Goal: Task Accomplishment & Management: Manage account settings

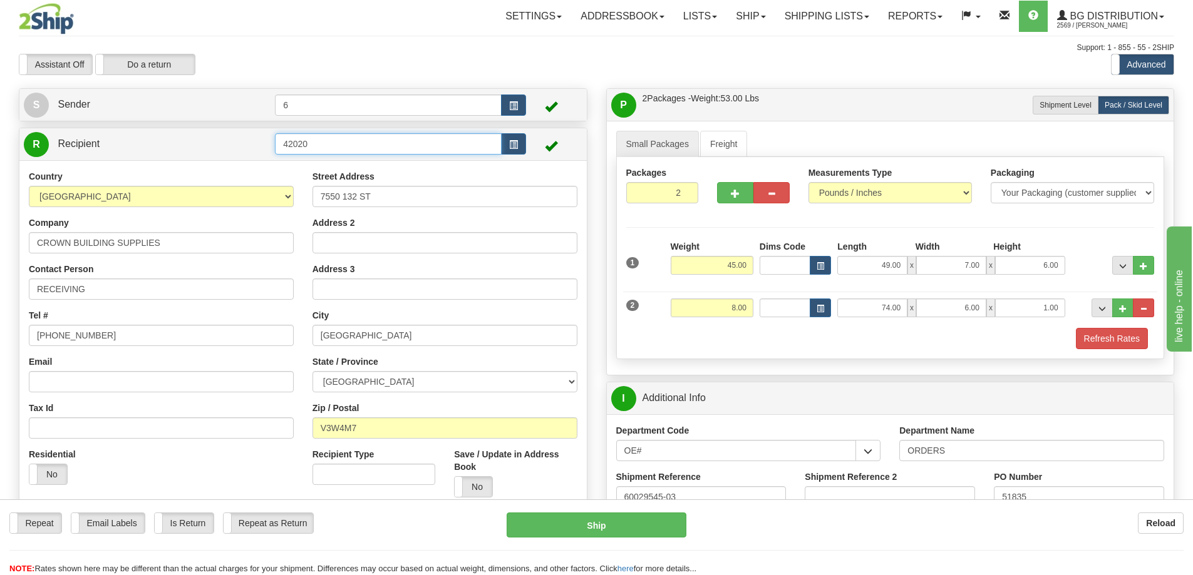
click at [364, 144] on input "42020" at bounding box center [388, 143] width 227 height 21
type input "4"
type input "6"
click button "Delete" at bounding box center [0, 0] width 0 height 0
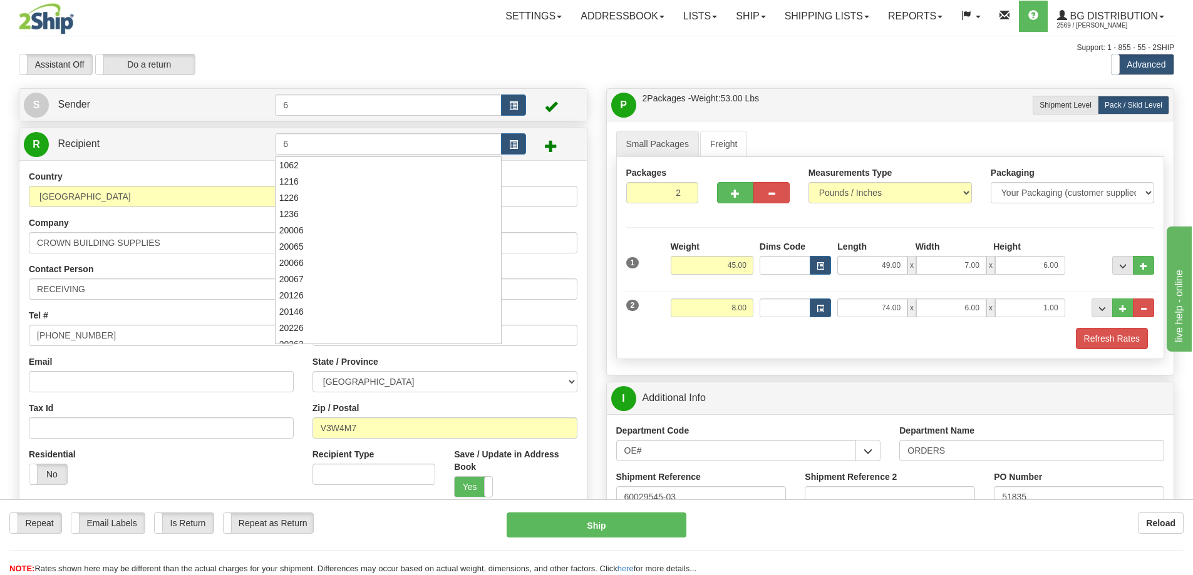
click at [594, 217] on div "Create a label for the return Create Pickup Without Label S Sender 6" at bounding box center [302, 368] width 587 height 560
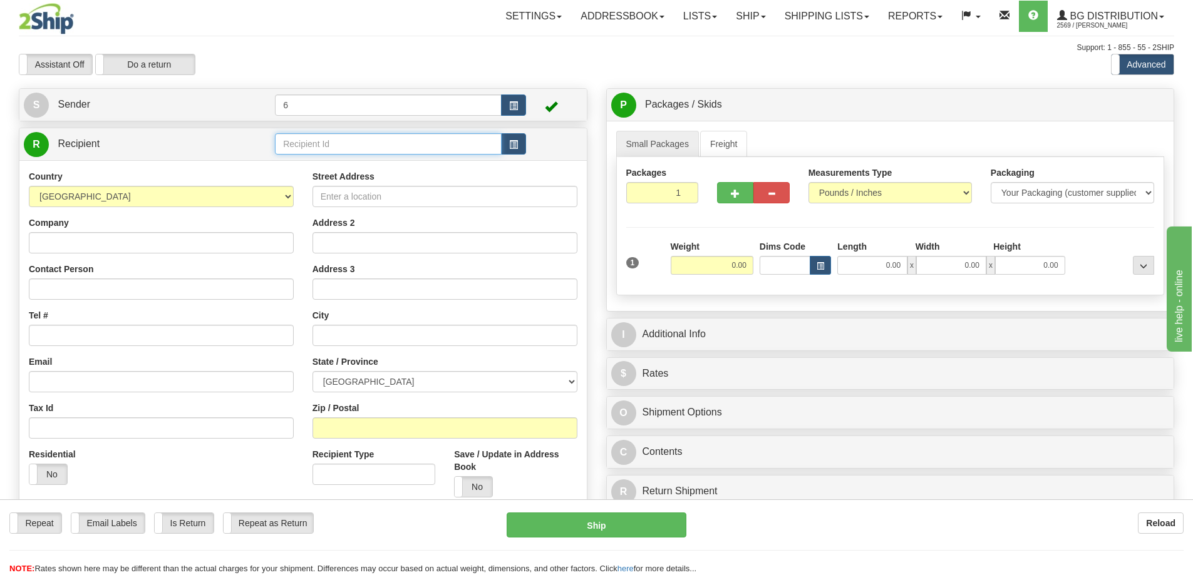
click at [387, 143] on input "text" at bounding box center [388, 143] width 227 height 21
type input "6"
click button "Delete" at bounding box center [0, 0] width 0 height 0
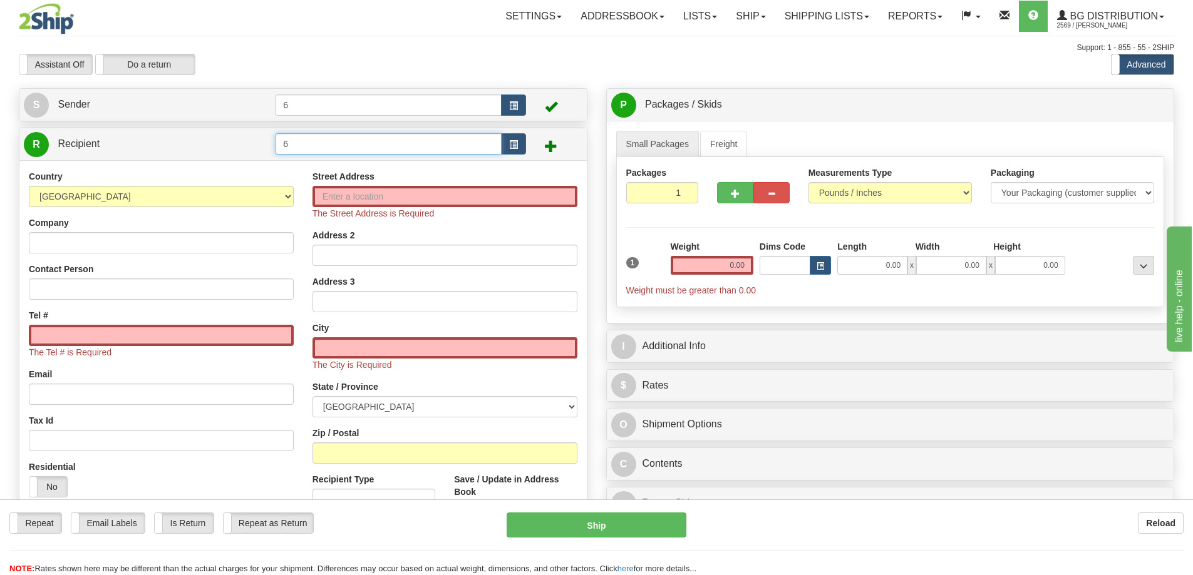
click at [386, 143] on input "6" at bounding box center [388, 143] width 227 height 21
click button "Delete" at bounding box center [0, 0] width 0 height 0
click at [386, 143] on input "12" at bounding box center [388, 143] width 227 height 21
type input "1"
click button "Delete" at bounding box center [0, 0] width 0 height 0
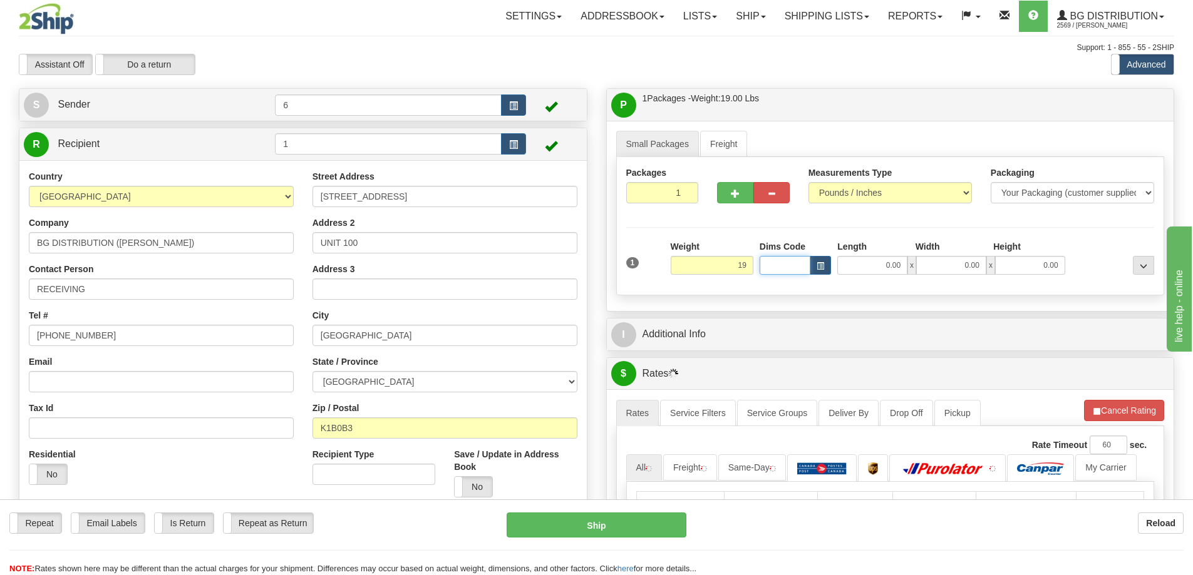
type input "19.00"
type input "24.00"
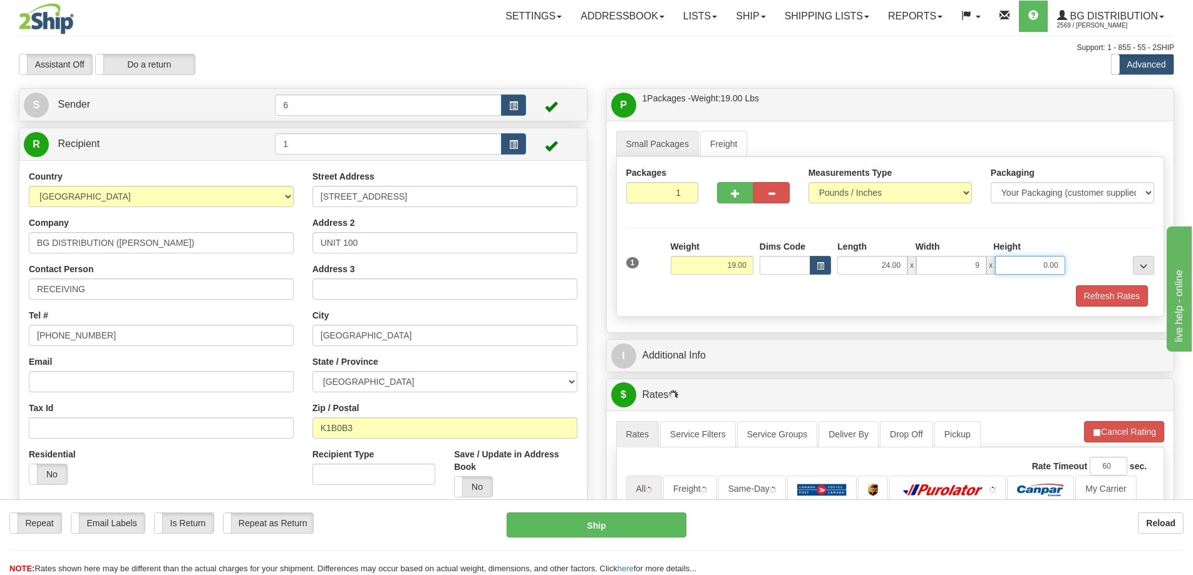
type input "9.00"
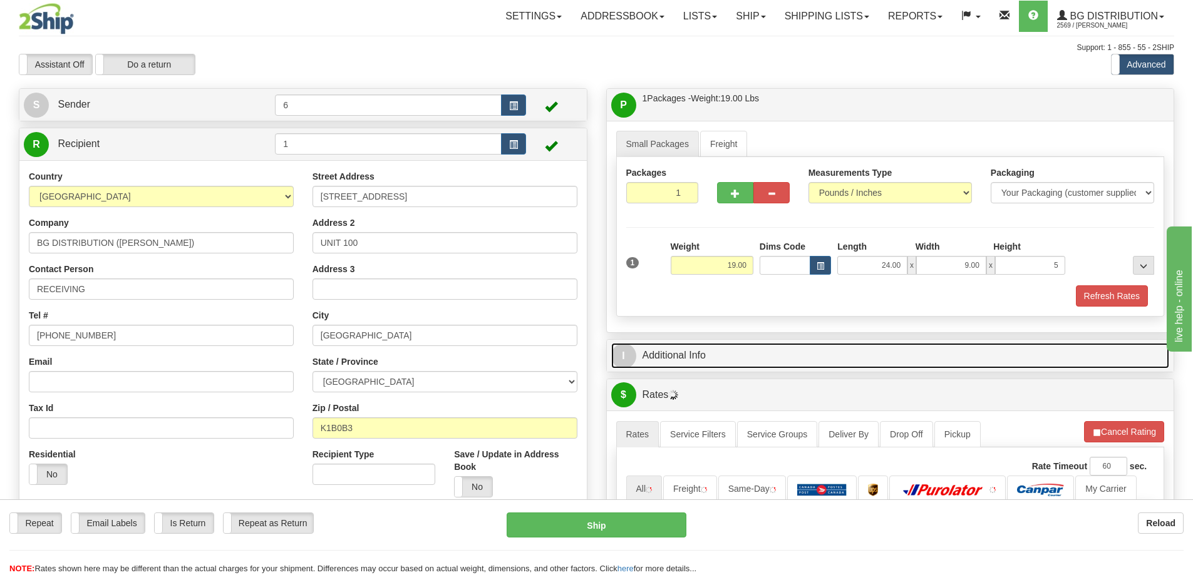
type input "5.00"
drag, startPoint x: 819, startPoint y: 365, endPoint x: 825, endPoint y: 362, distance: 7.0
click at [819, 364] on link "I Additional Info" at bounding box center [890, 356] width 558 height 26
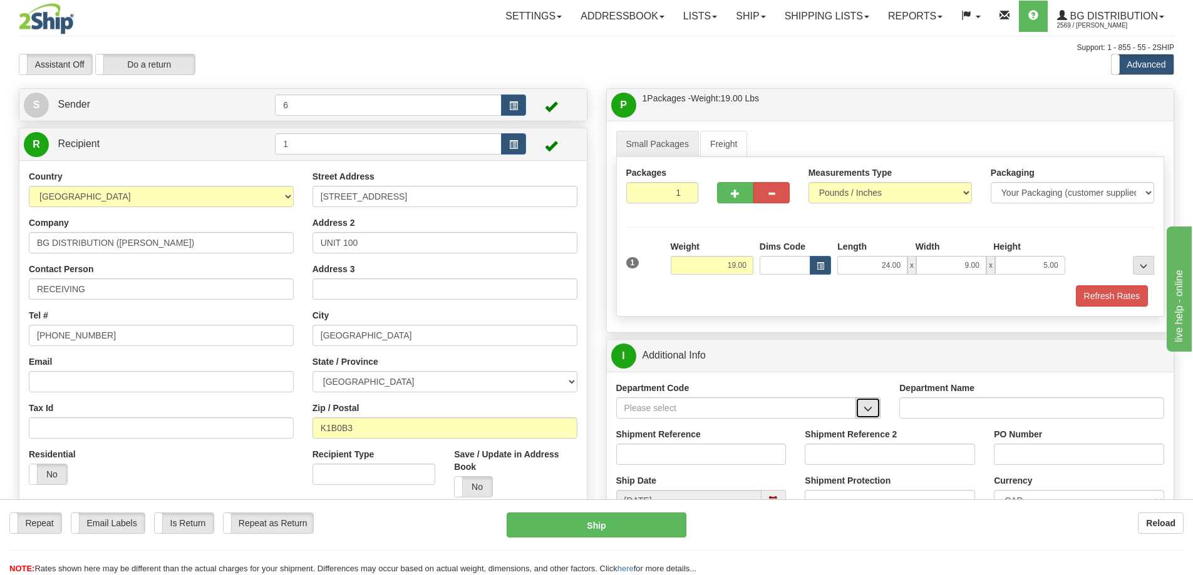
click at [869, 412] on span "button" at bounding box center [867, 409] width 9 height 8
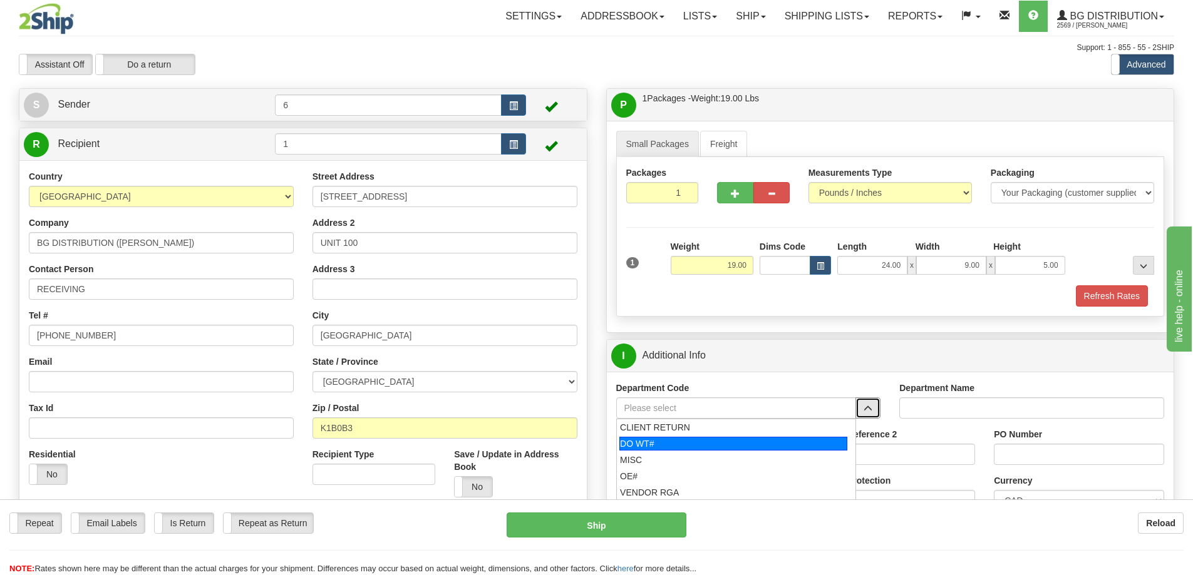
scroll to position [125, 0]
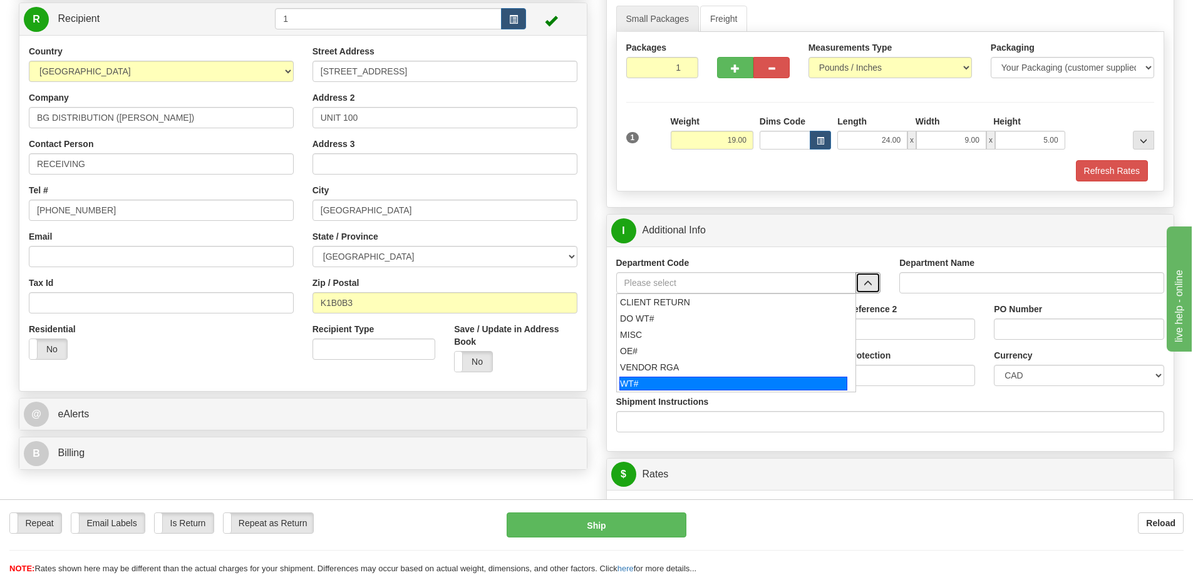
click at [667, 384] on div "WT#" at bounding box center [733, 384] width 228 height 14
type input "WT#"
type input "WAREHOUSE TRANSFERS"
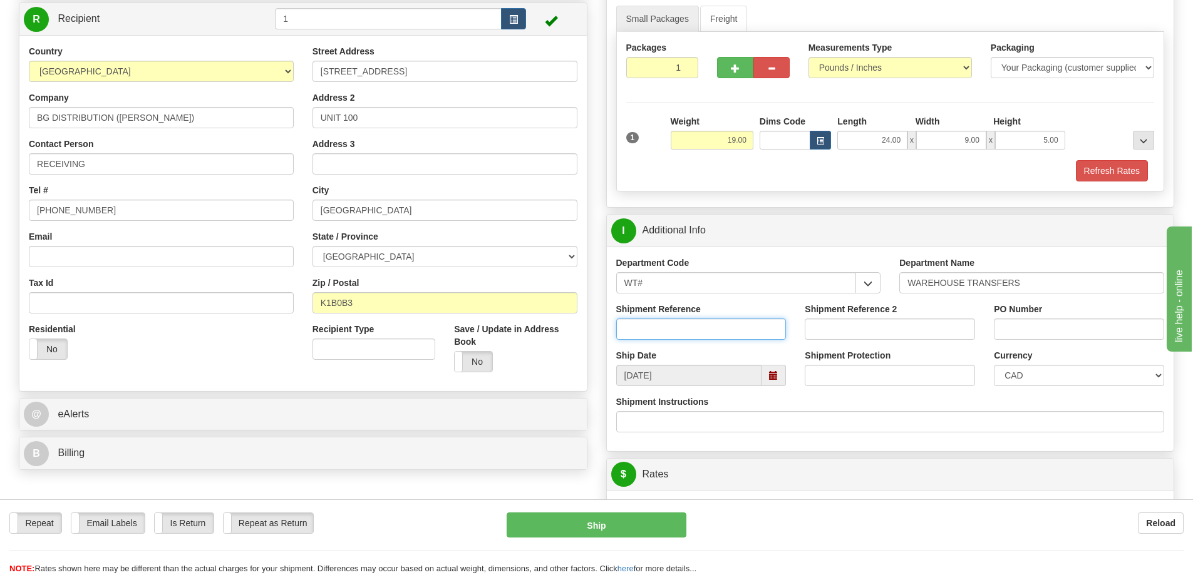
click at [756, 334] on input "Shipment Reference" at bounding box center [701, 329] width 170 height 21
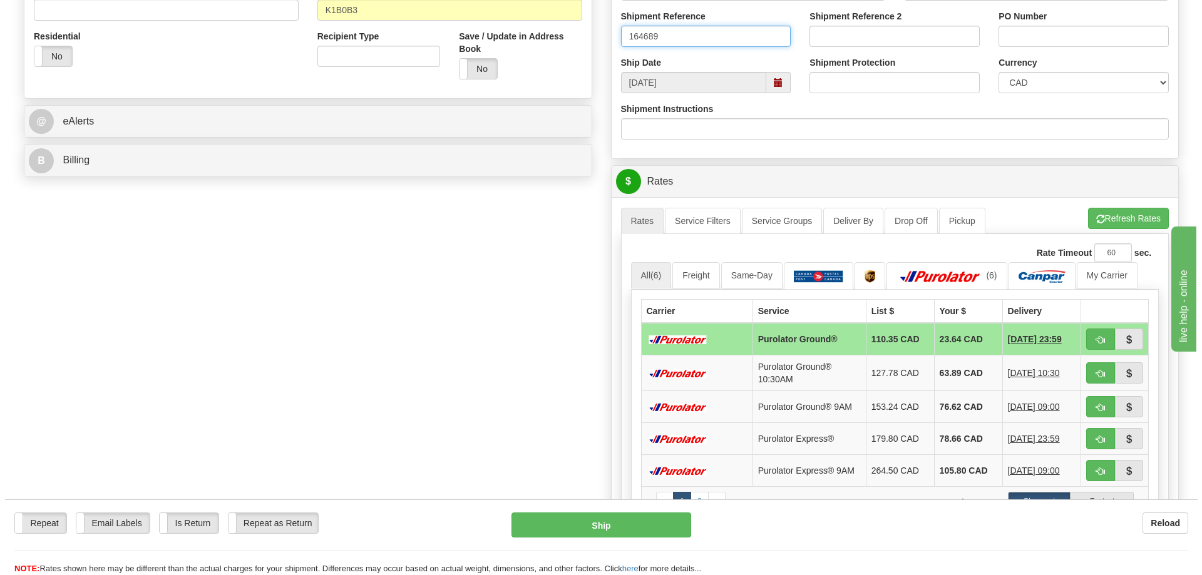
scroll to position [438, 0]
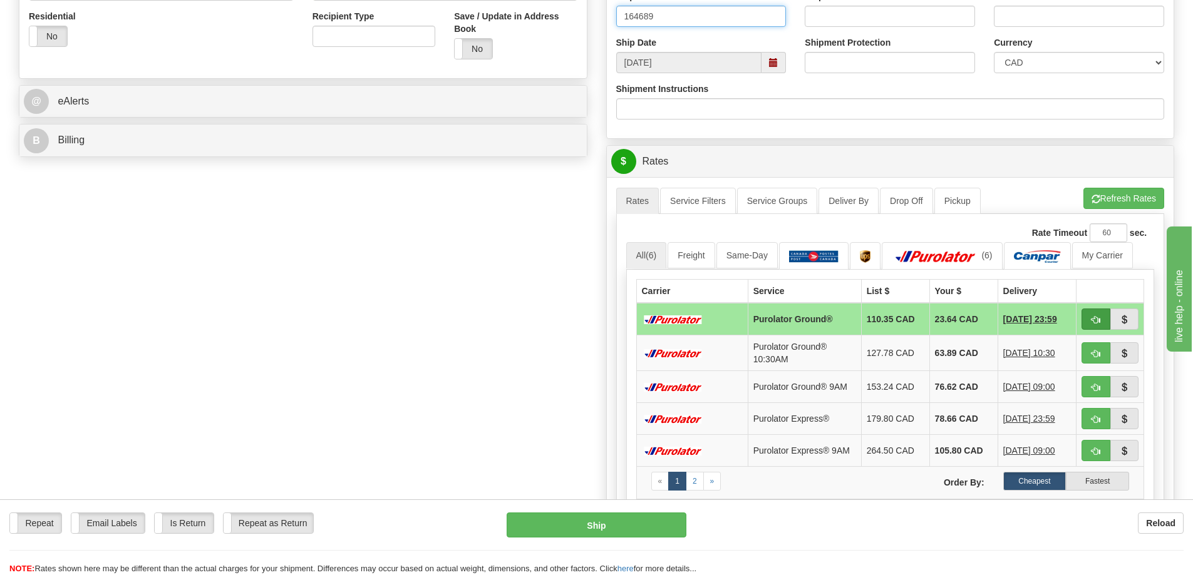
type input "164689"
click at [1097, 323] on span "button" at bounding box center [1095, 320] width 9 height 8
type input "260"
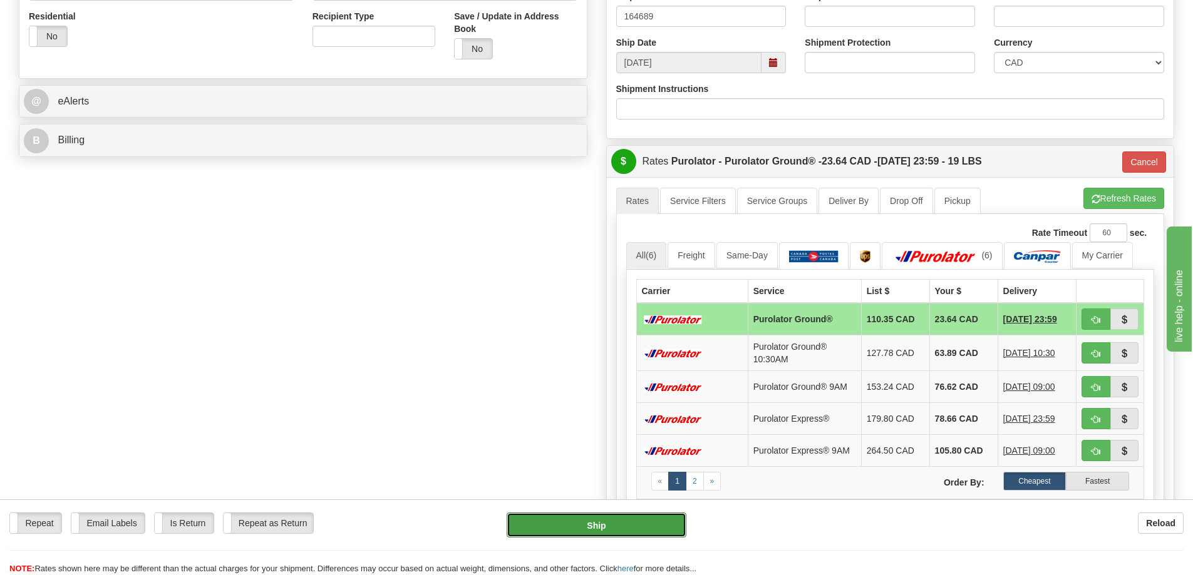
click at [627, 525] on button "Ship" at bounding box center [596, 525] width 180 height 25
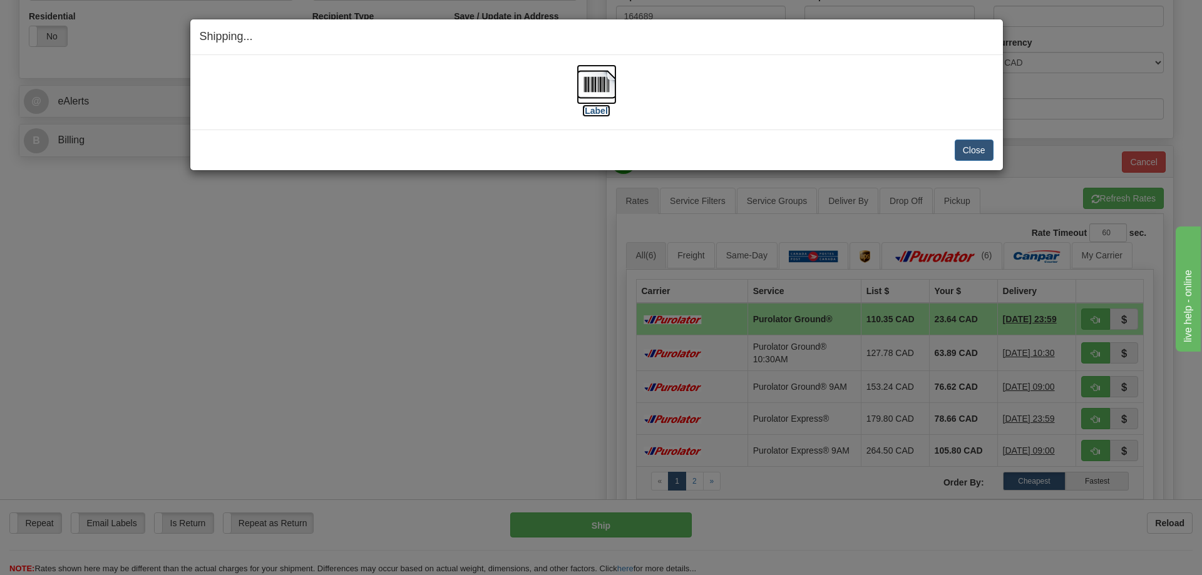
click at [596, 81] on img at bounding box center [597, 84] width 40 height 40
click at [983, 146] on button "Close" at bounding box center [974, 150] width 39 height 21
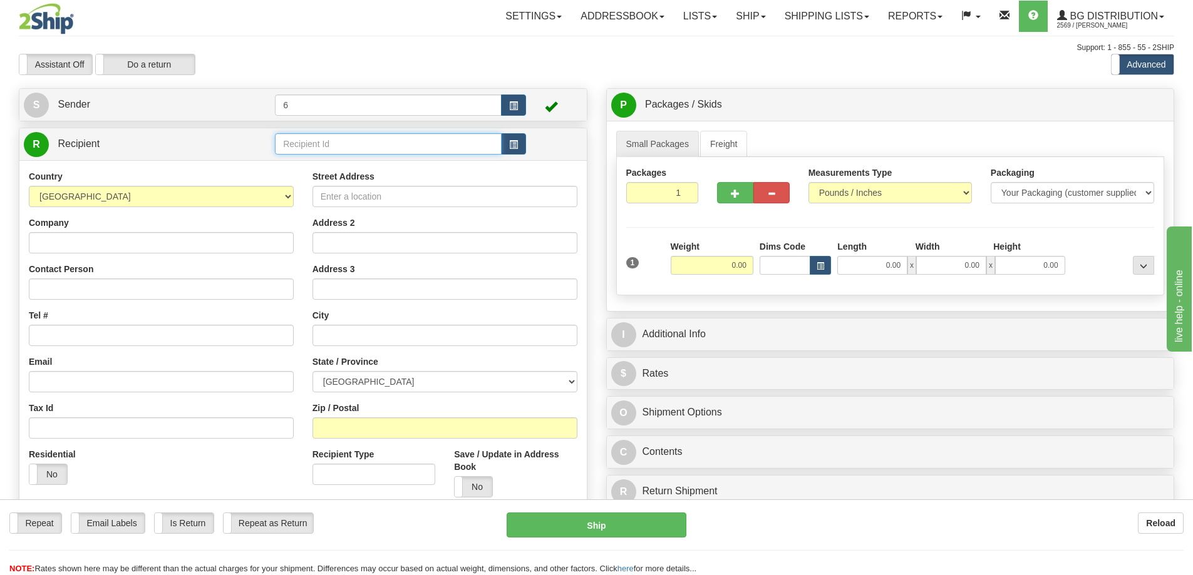
drag, startPoint x: 308, startPoint y: 150, endPoint x: 307, endPoint y: 133, distance: 16.3
click at [308, 147] on input "text" at bounding box center [388, 143] width 227 height 21
type input "7"
click button "Delete" at bounding box center [0, 0] width 0 height 0
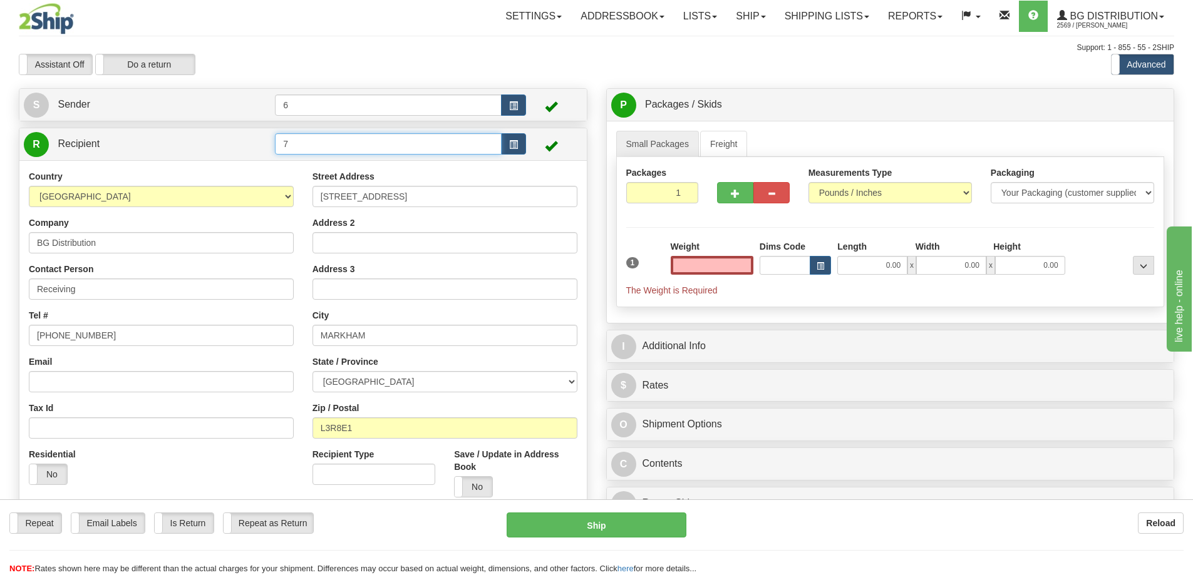
type input "0.00"
click at [311, 145] on input "7" at bounding box center [388, 143] width 227 height 21
type input "2"
click button "Delete" at bounding box center [0, 0] width 0 height 0
type input "0.00"
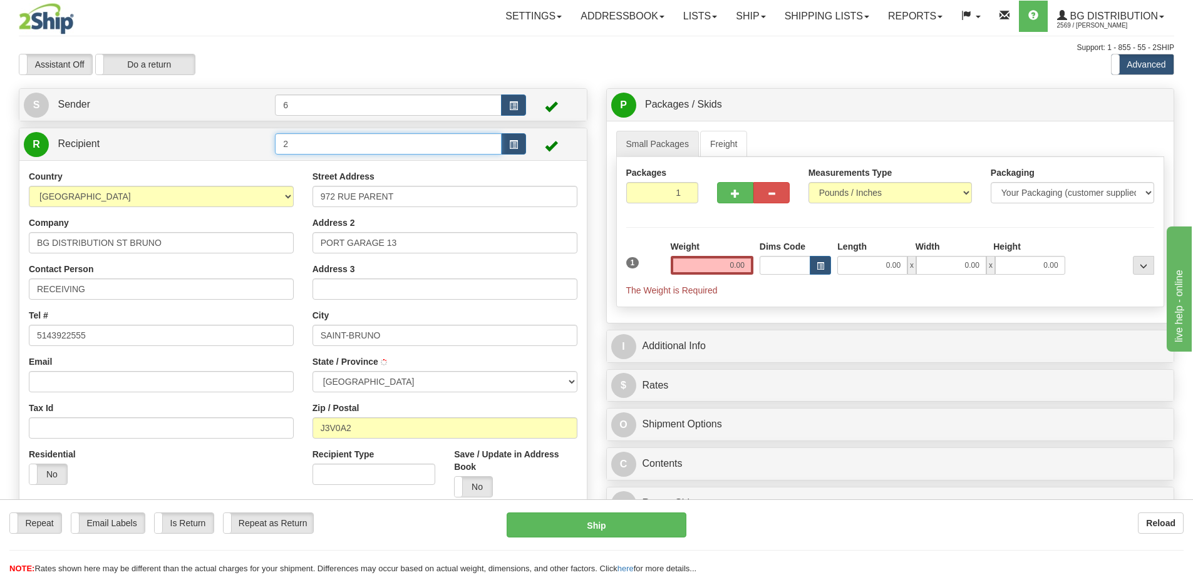
click at [319, 143] on input "2" at bounding box center [388, 143] width 227 height 21
type input "3"
click button "Delete" at bounding box center [0, 0] width 0 height 0
type input "0.00"
click at [319, 143] on input "3" at bounding box center [388, 143] width 227 height 21
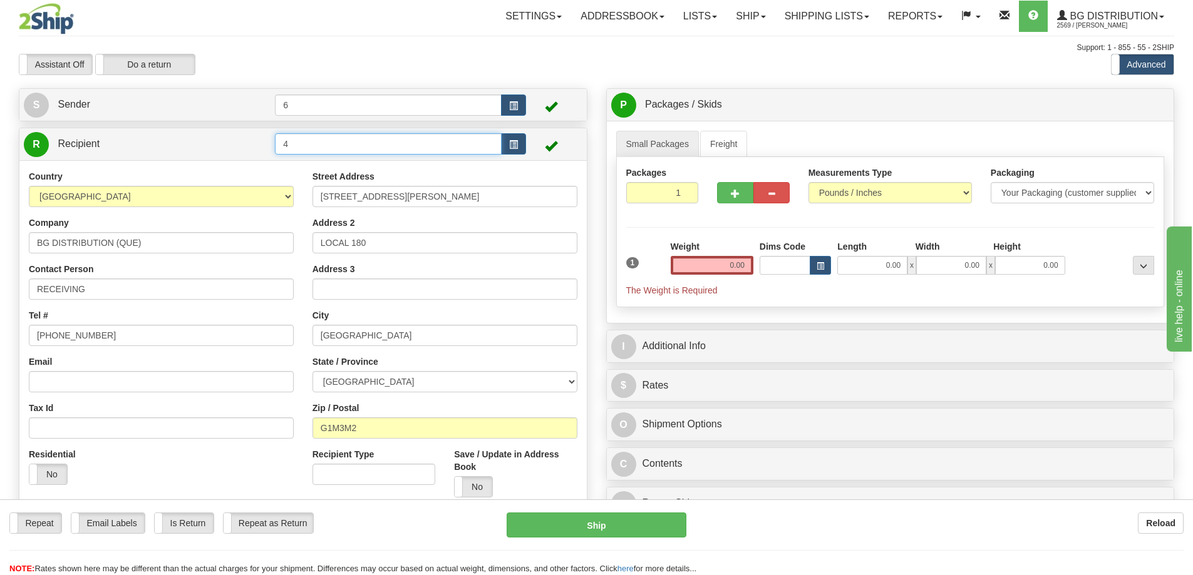
type input "4"
click button "Delete" at bounding box center [0, 0] width 0 height 0
type input "0.00"
click at [319, 143] on input "4" at bounding box center [388, 143] width 227 height 21
type input "8"
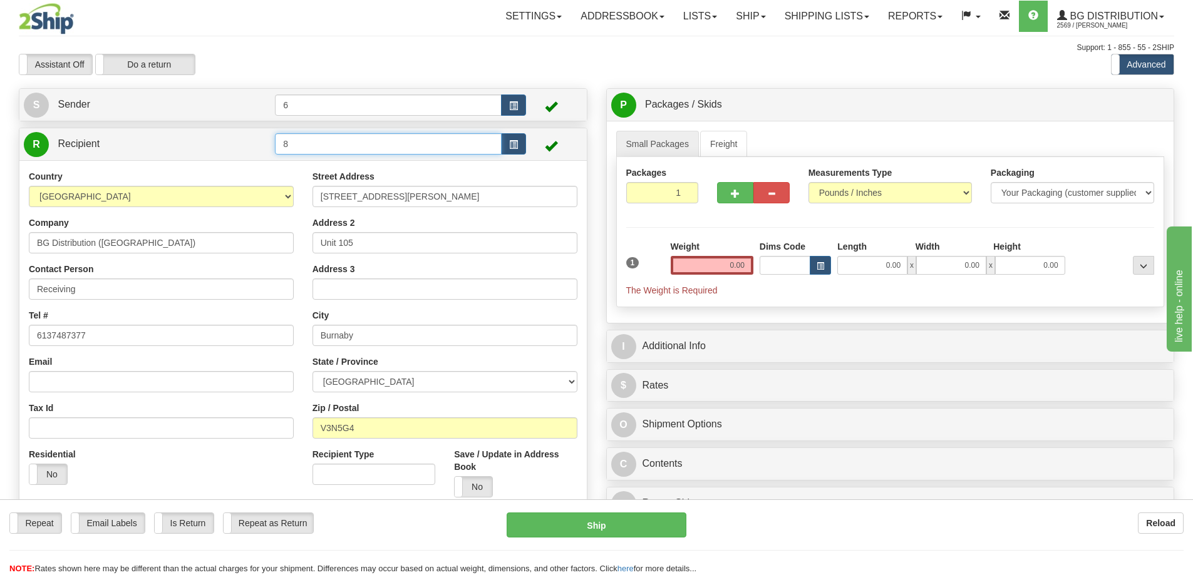
click button "Delete" at bounding box center [0, 0] width 0 height 0
click at [317, 143] on input "8" at bounding box center [388, 143] width 227 height 21
type input "8"
click button "Delete" at bounding box center [0, 0] width 0 height 0
click at [317, 143] on input "8" at bounding box center [388, 143] width 227 height 21
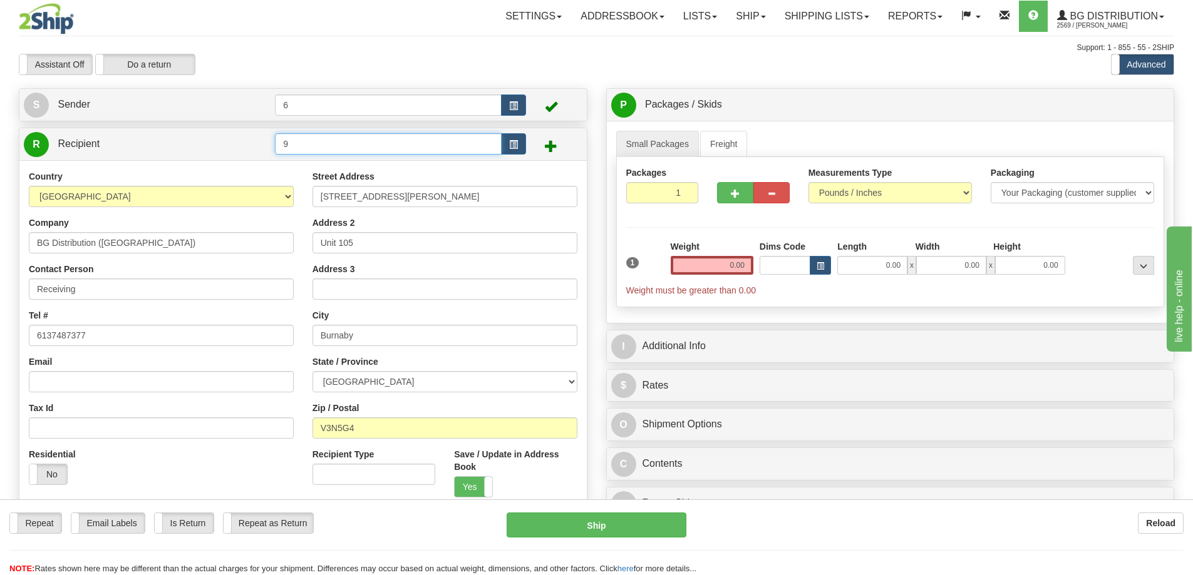
type input "9"
click button "Delete" at bounding box center [0, 0] width 0 height 0
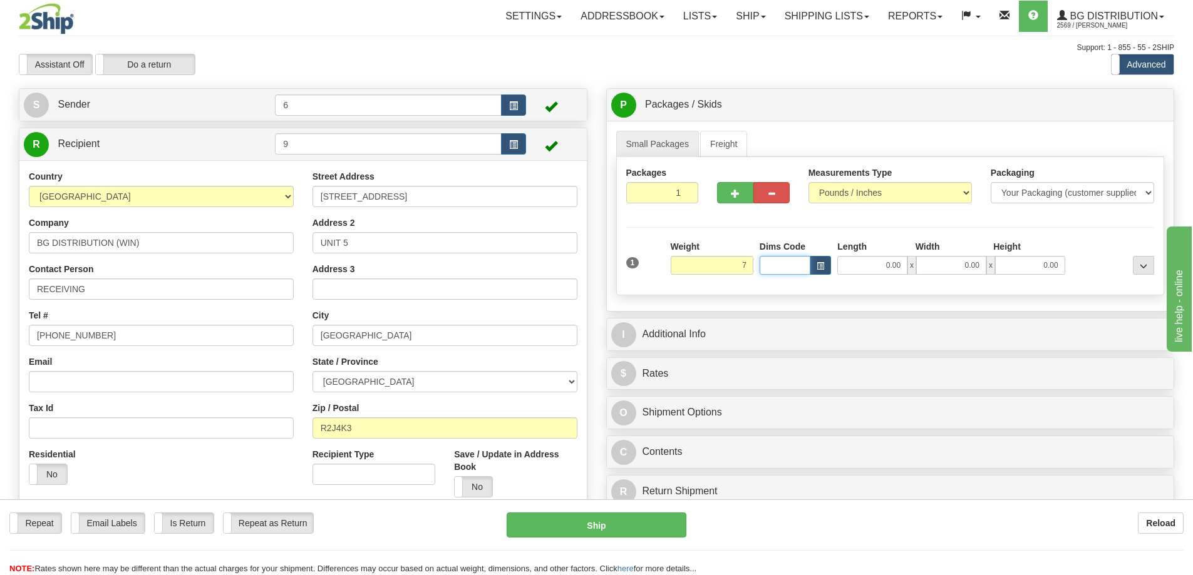
type input "7.00"
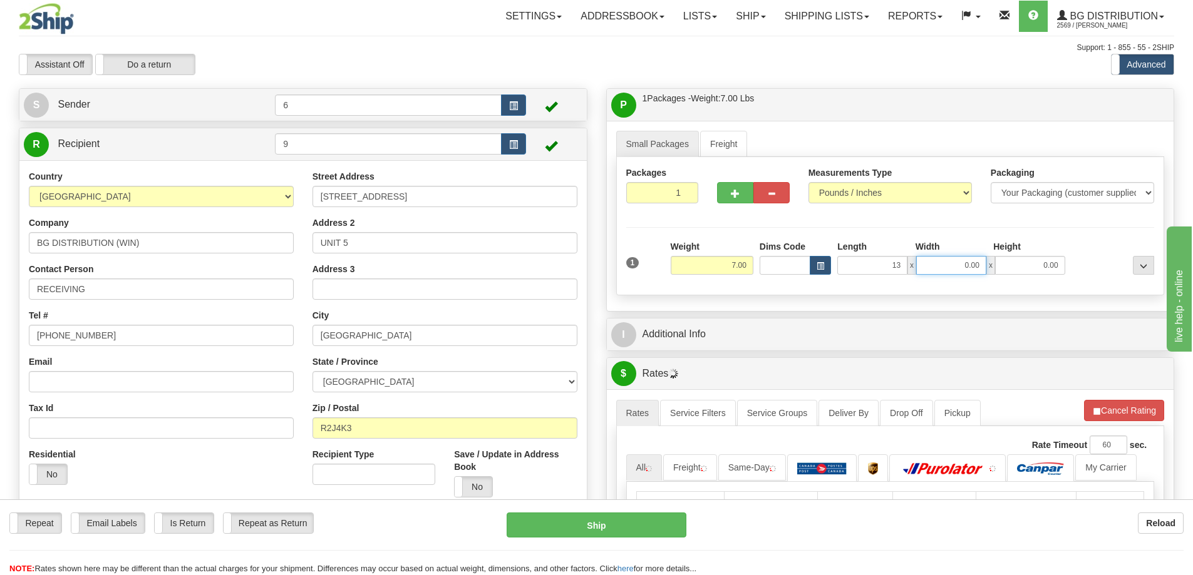
type input "13.00"
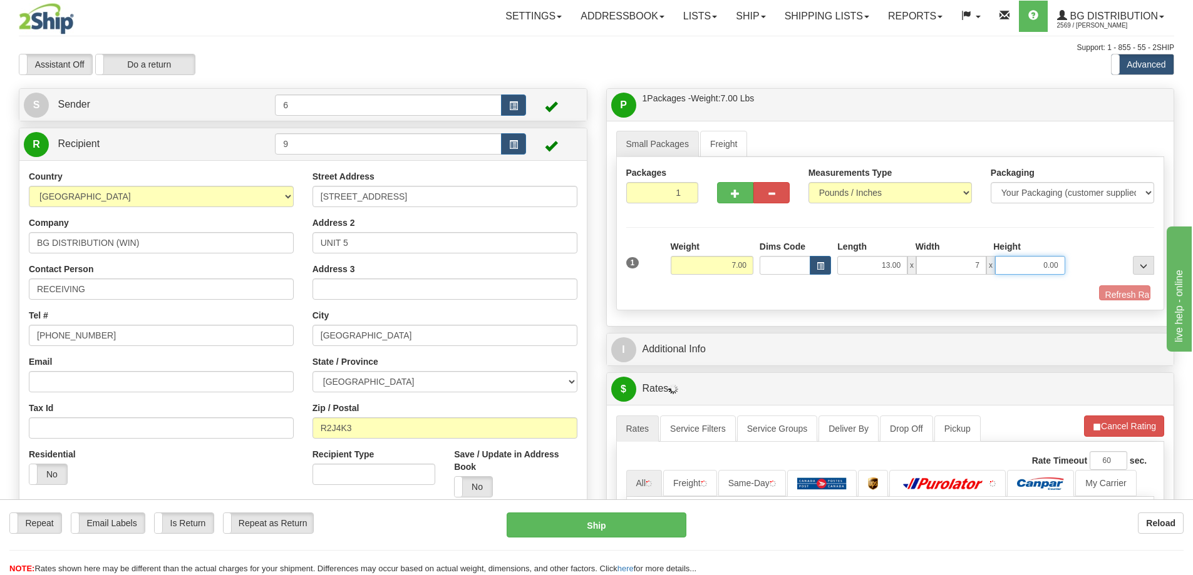
type input "7.00"
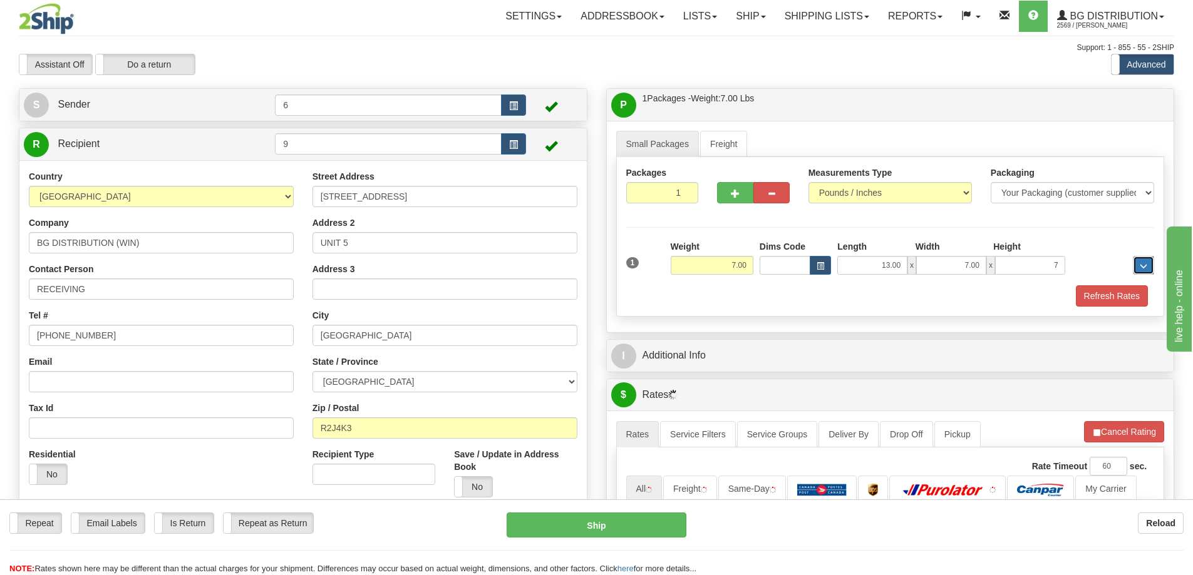
type input "7.00"
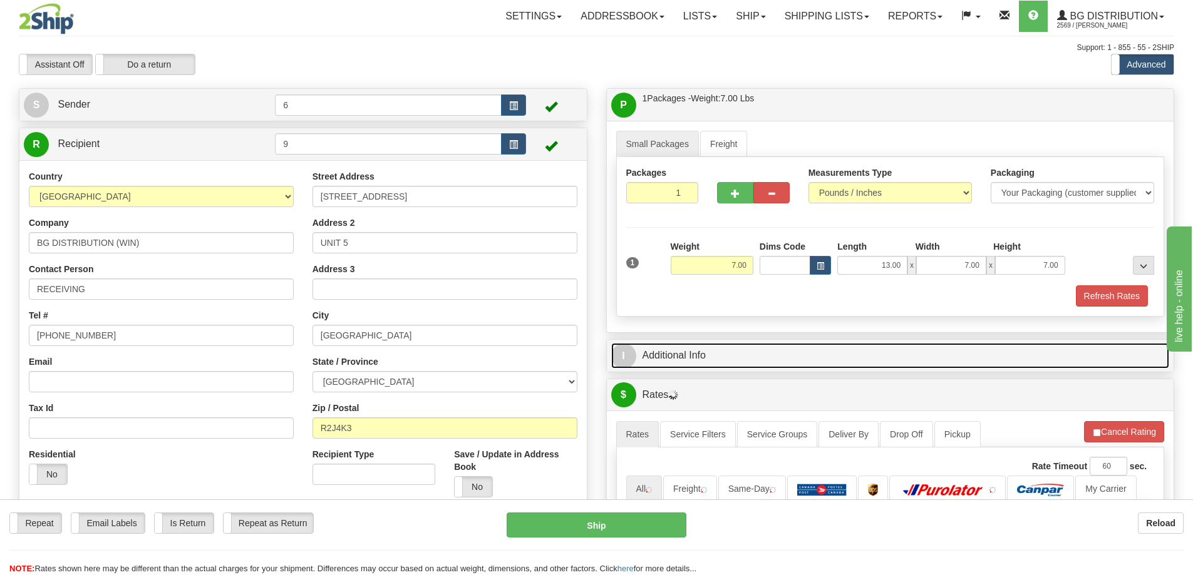
click at [687, 366] on link "I Additional Info" at bounding box center [890, 356] width 558 height 26
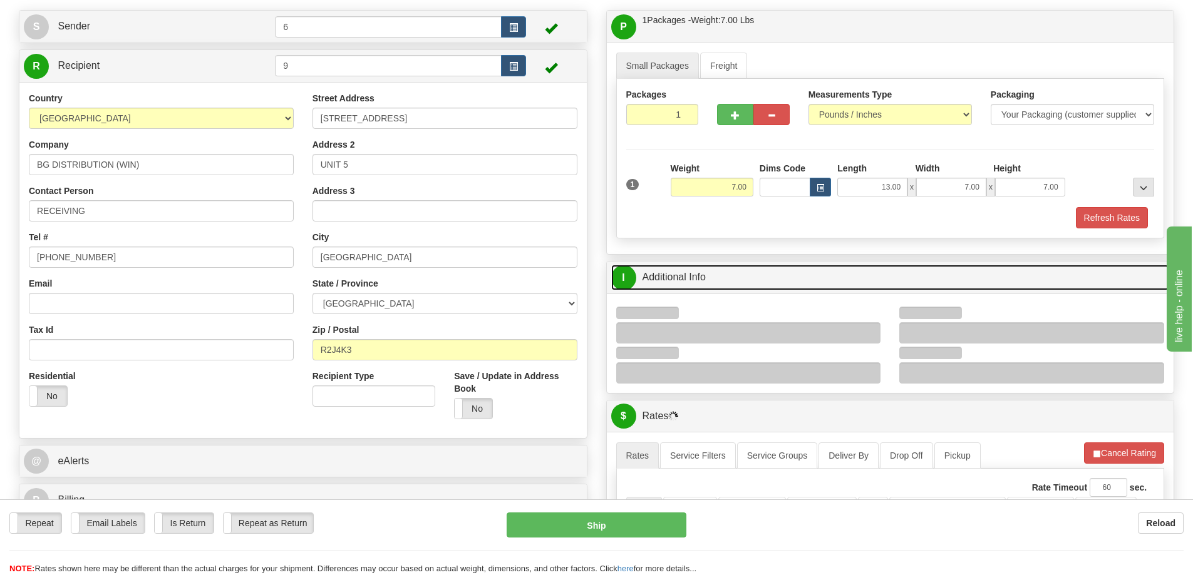
scroll to position [250, 0]
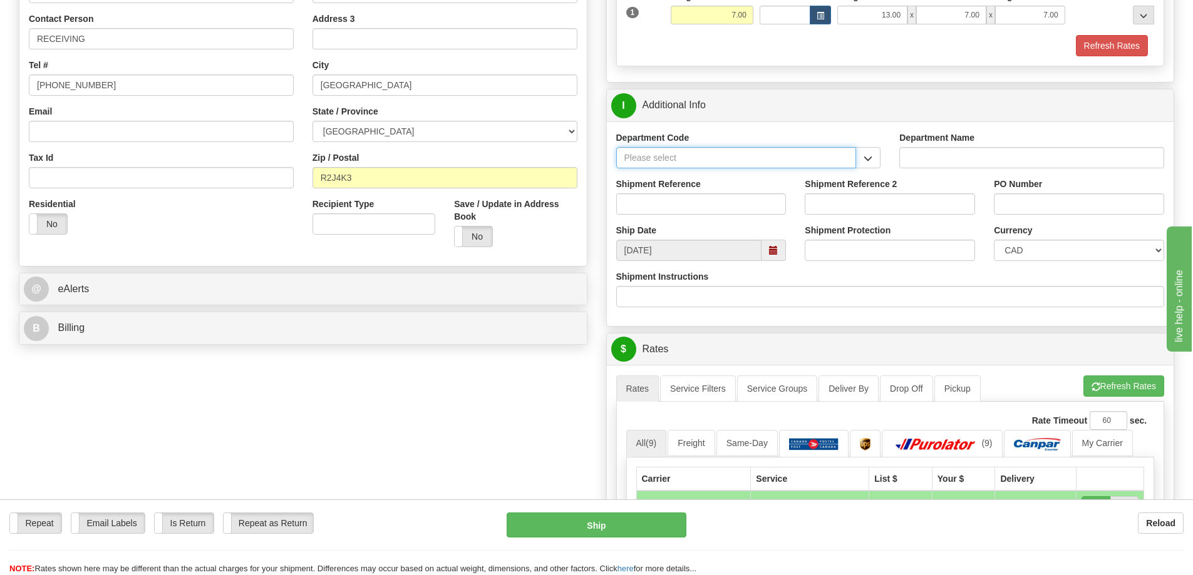
click at [854, 154] on input "Department Code" at bounding box center [736, 157] width 240 height 21
drag, startPoint x: 864, startPoint y: 159, endPoint x: 856, endPoint y: 172, distance: 14.9
click at [866, 159] on span "button" at bounding box center [867, 159] width 9 height 8
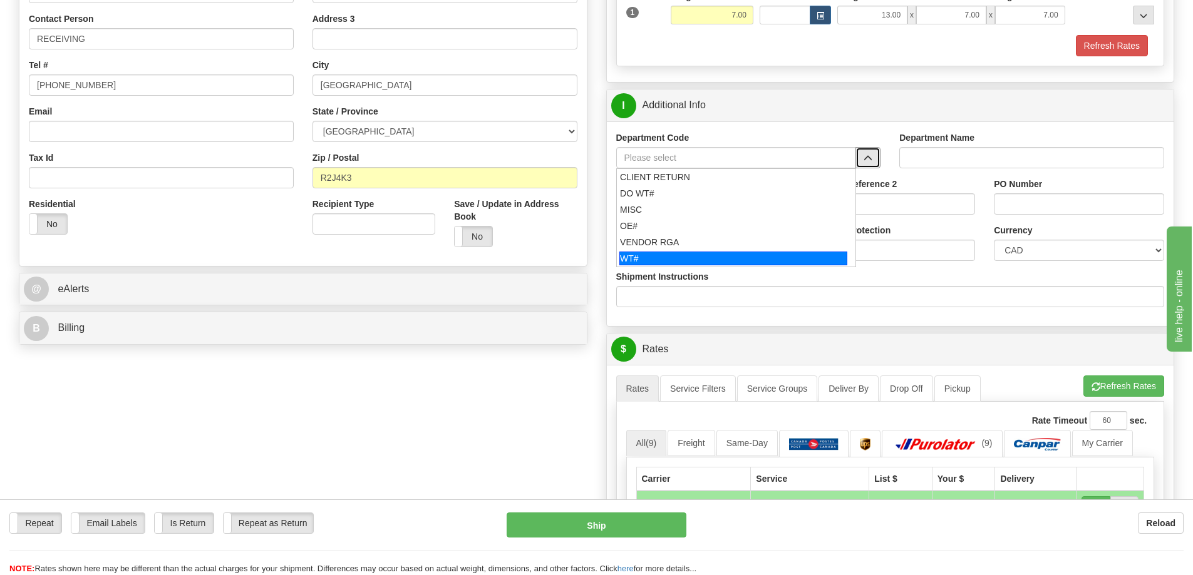
click at [749, 259] on div "WT#" at bounding box center [733, 259] width 228 height 14
type input "WT#"
type input "WAREHOUSE TRANSFERS"
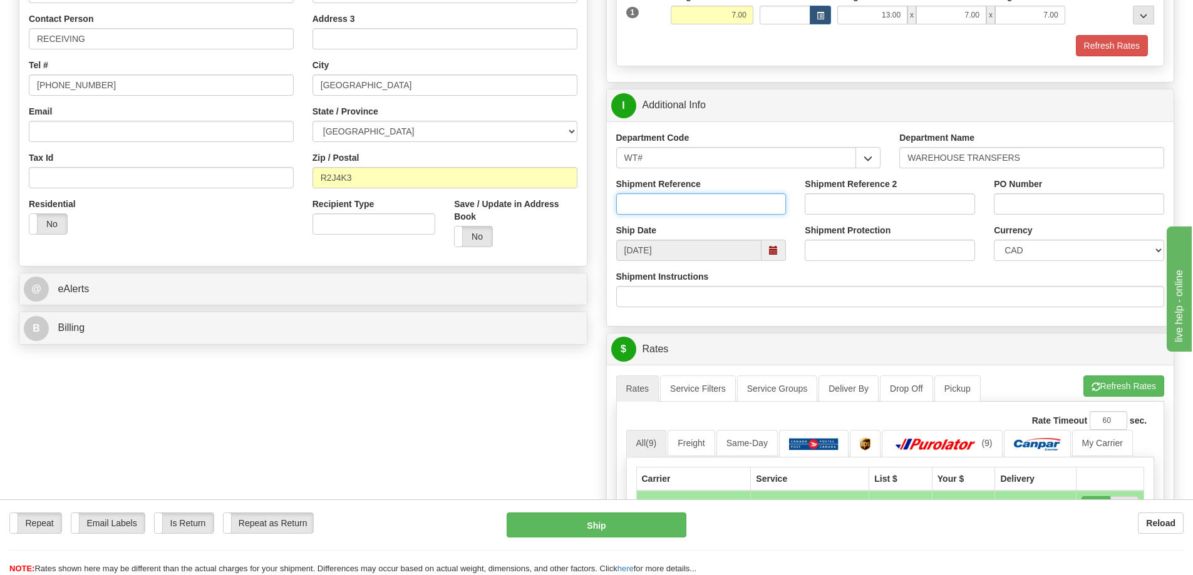
click at [722, 202] on input "Shipment Reference" at bounding box center [701, 203] width 170 height 21
click at [697, 203] on input "164747-00 164696 164397" at bounding box center [701, 203] width 170 height 21
click at [751, 205] on input "164747-00 164696-00 164397" at bounding box center [701, 203] width 170 height 21
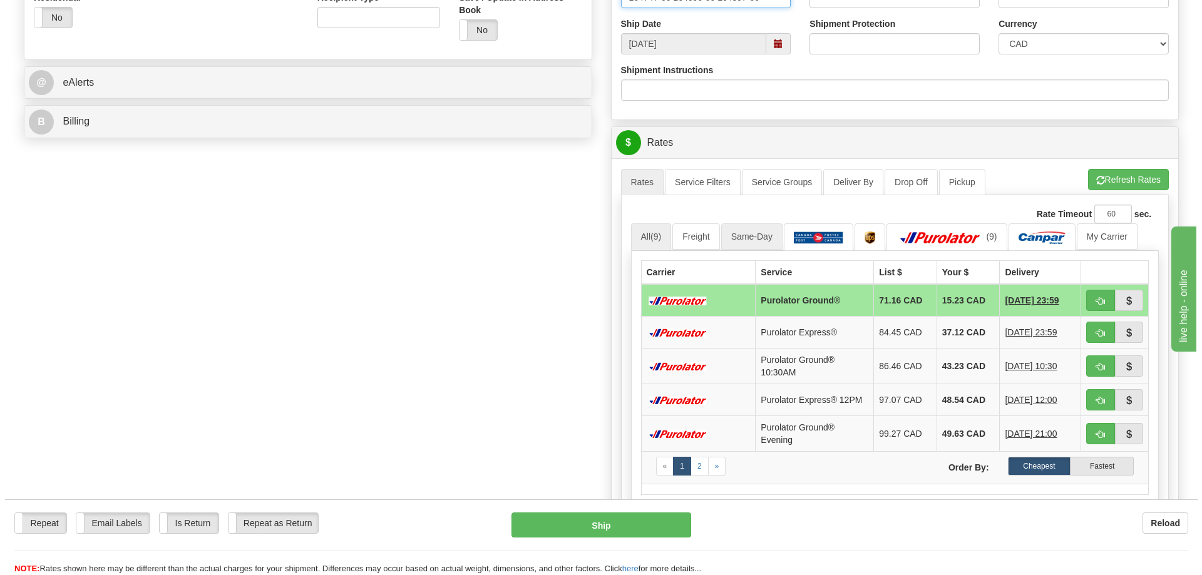
scroll to position [501, 0]
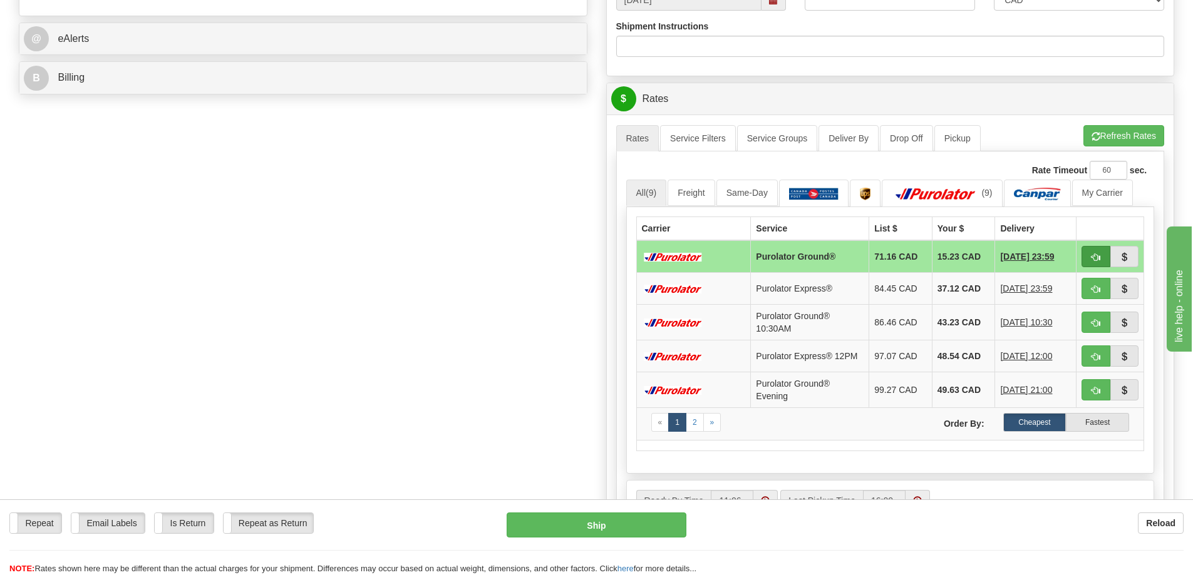
type input "164747-00 164696-00 164397-00"
click at [1094, 260] on span "button" at bounding box center [1095, 258] width 9 height 8
type input "260"
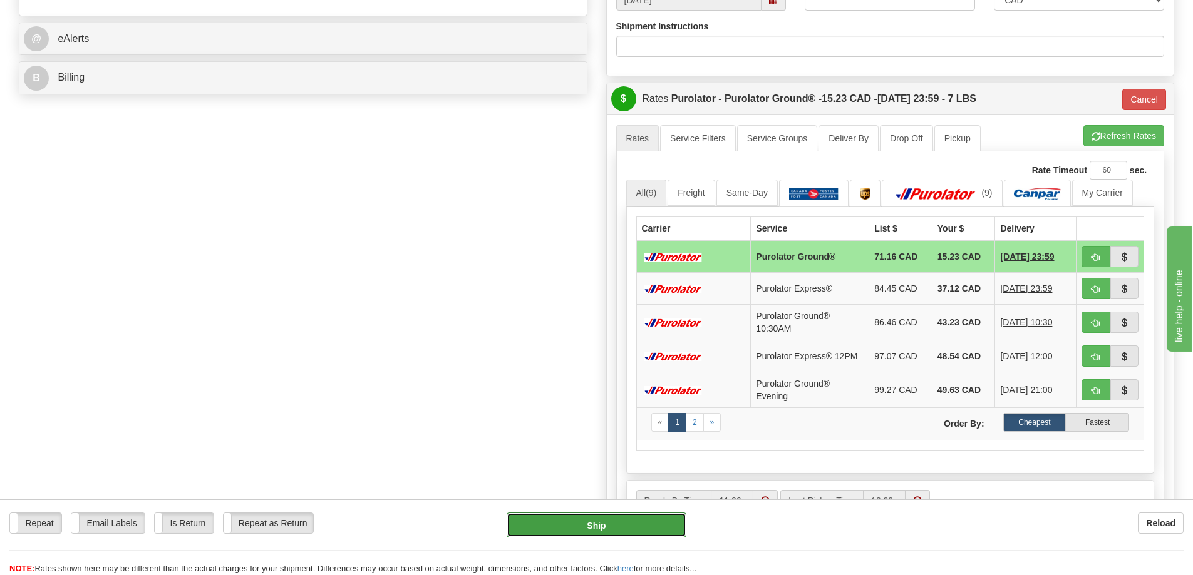
click at [593, 521] on button "Ship" at bounding box center [596, 525] width 180 height 25
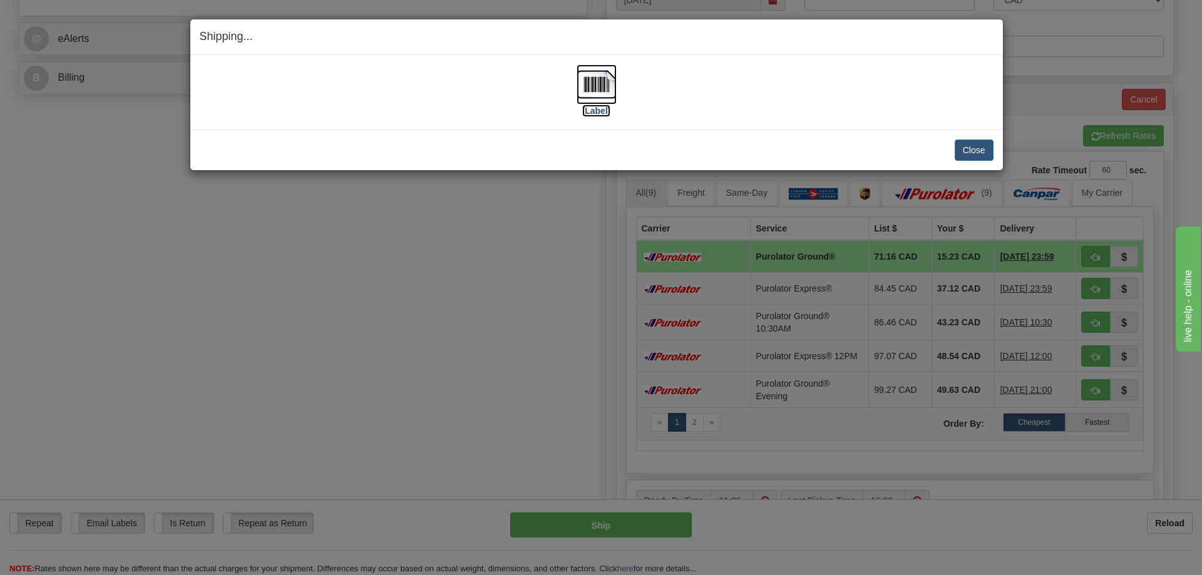
click at [603, 85] on img at bounding box center [597, 84] width 40 height 40
click at [981, 146] on button "Close" at bounding box center [974, 150] width 39 height 21
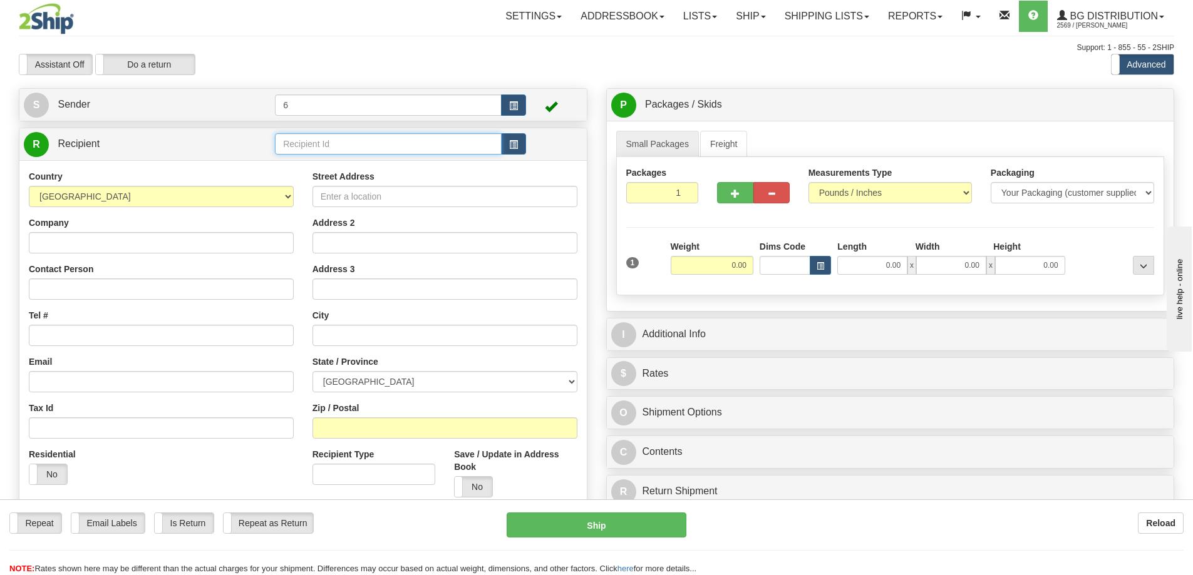
click at [340, 147] on input "text" at bounding box center [388, 143] width 227 height 21
type input "1"
click button "Delete" at bounding box center [0, 0] width 0 height 0
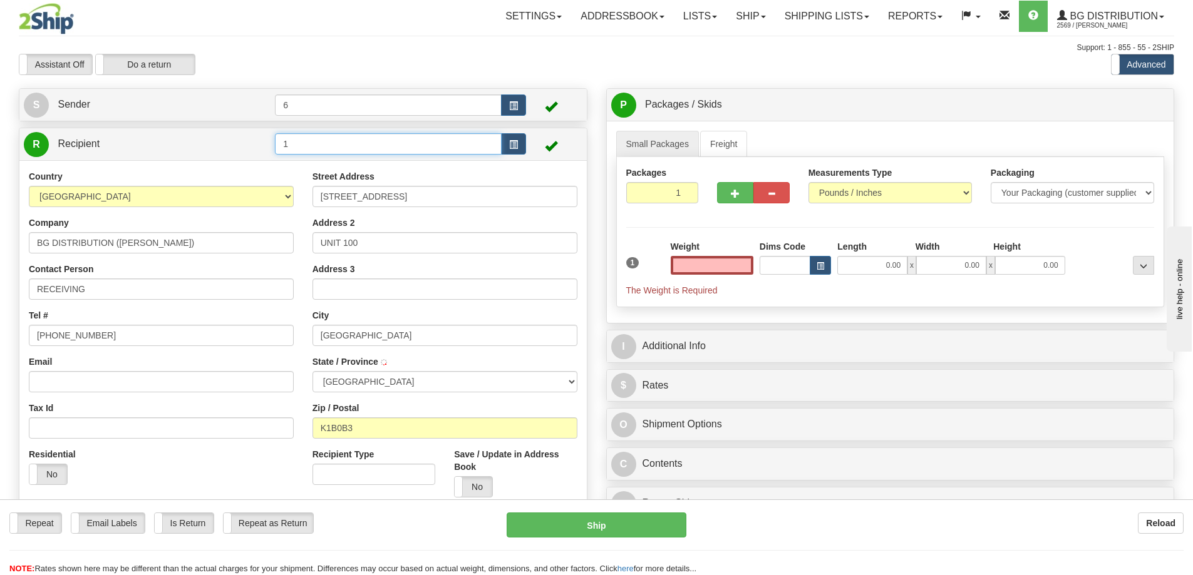
type input "0.00"
click at [340, 148] on input "1" at bounding box center [388, 143] width 227 height 21
type input "2"
click button "Delete" at bounding box center [0, 0] width 0 height 0
type input "0.00"
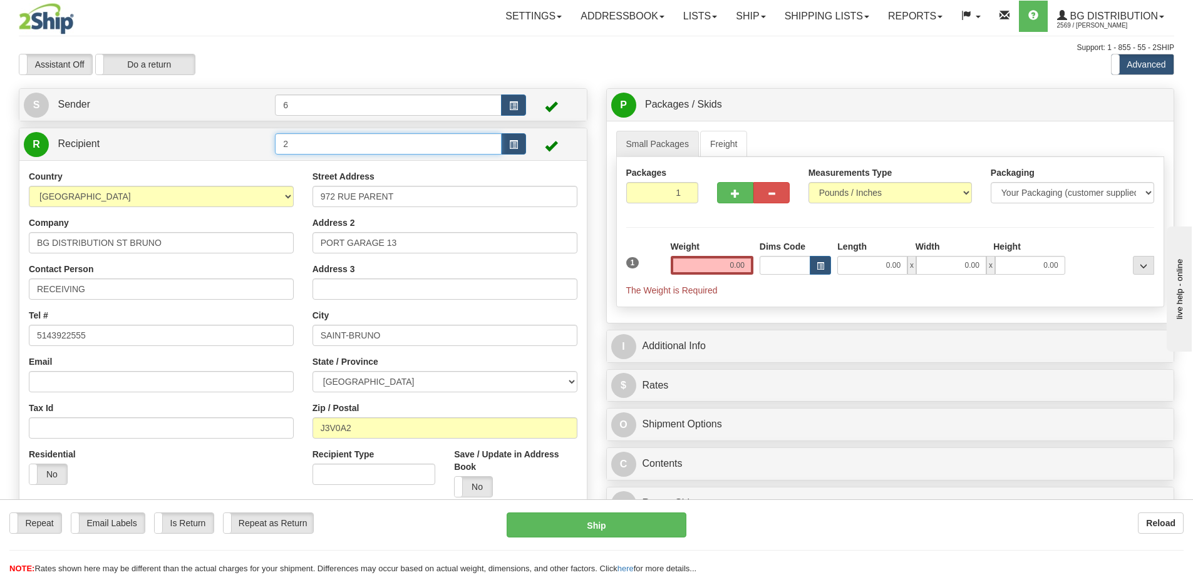
click at [338, 149] on input "2" at bounding box center [388, 143] width 227 height 21
type input "3"
click button "Delete" at bounding box center [0, 0] width 0 height 0
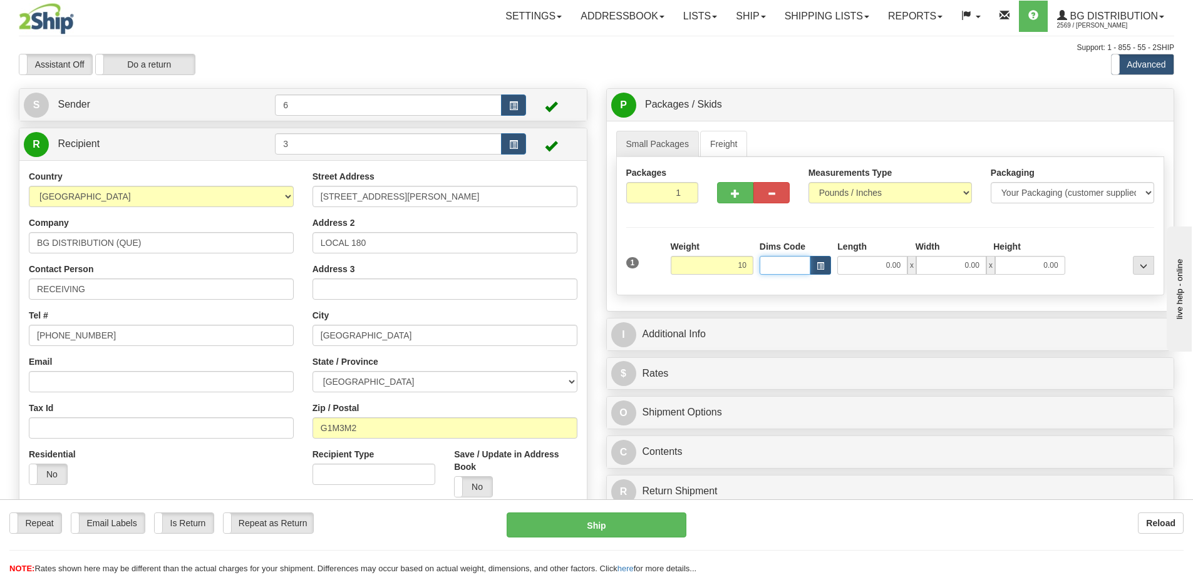
type input "10.00"
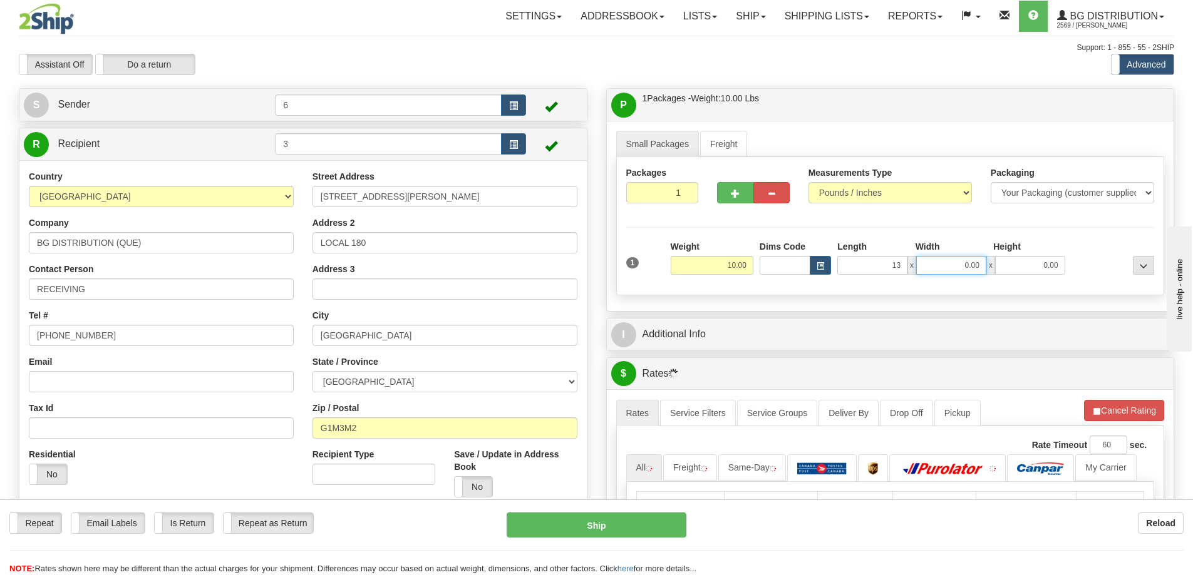
type input "13.00"
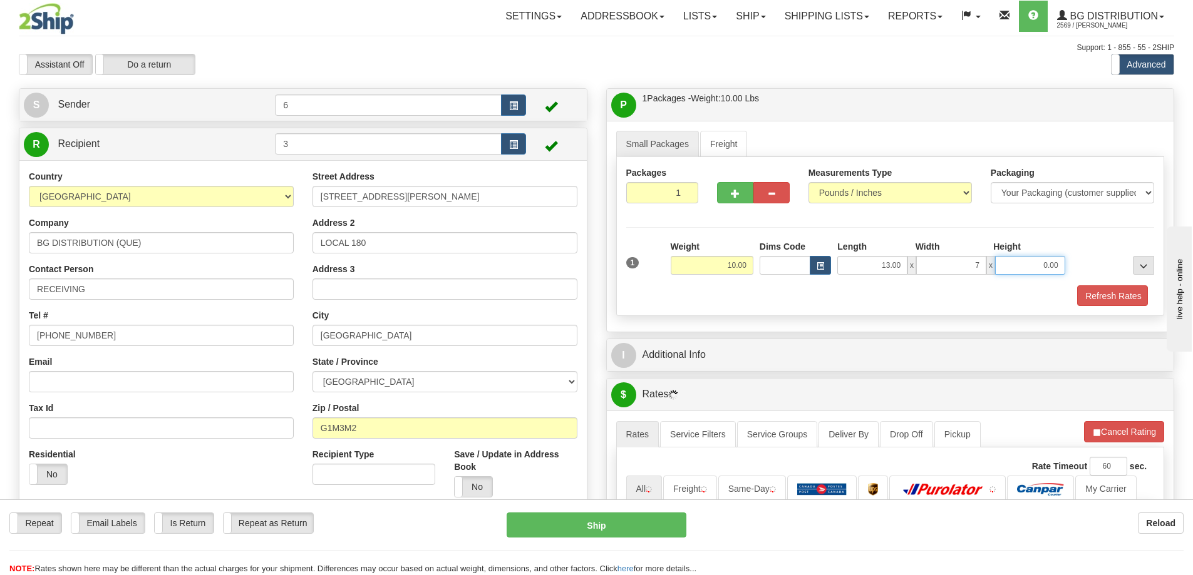
type input "7.00"
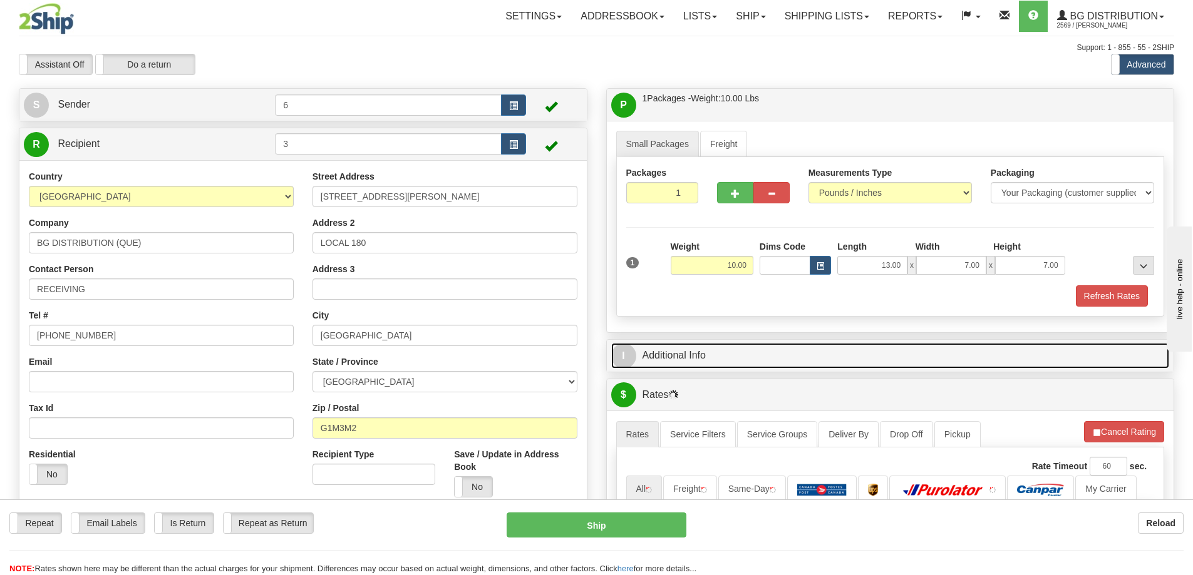
click at [704, 361] on link "I Additional Info" at bounding box center [890, 356] width 558 height 26
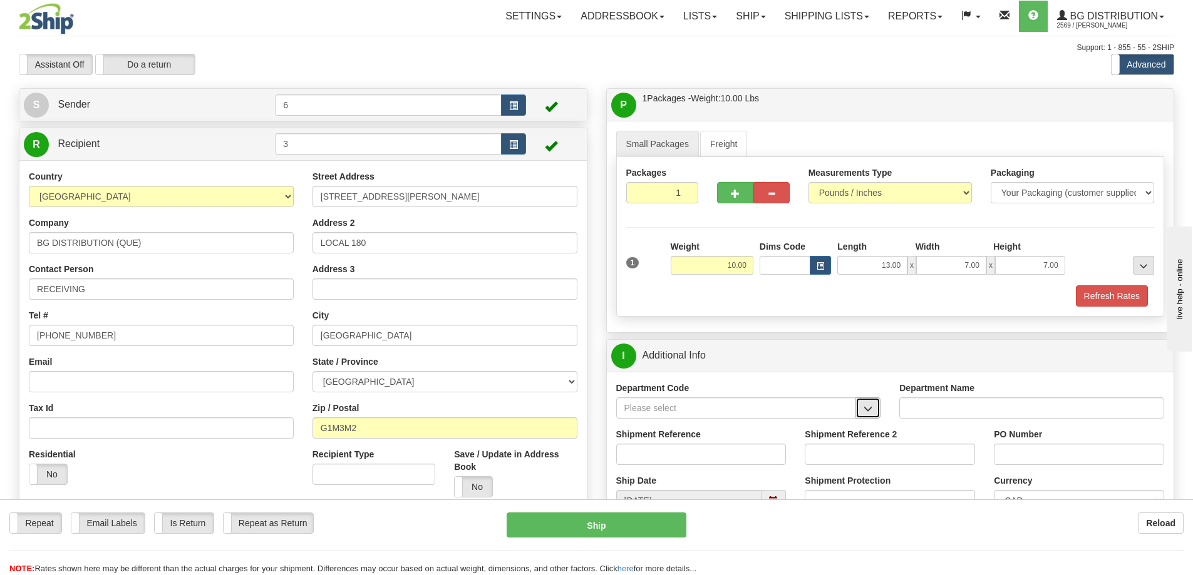
click at [871, 411] on span "button" at bounding box center [867, 409] width 9 height 8
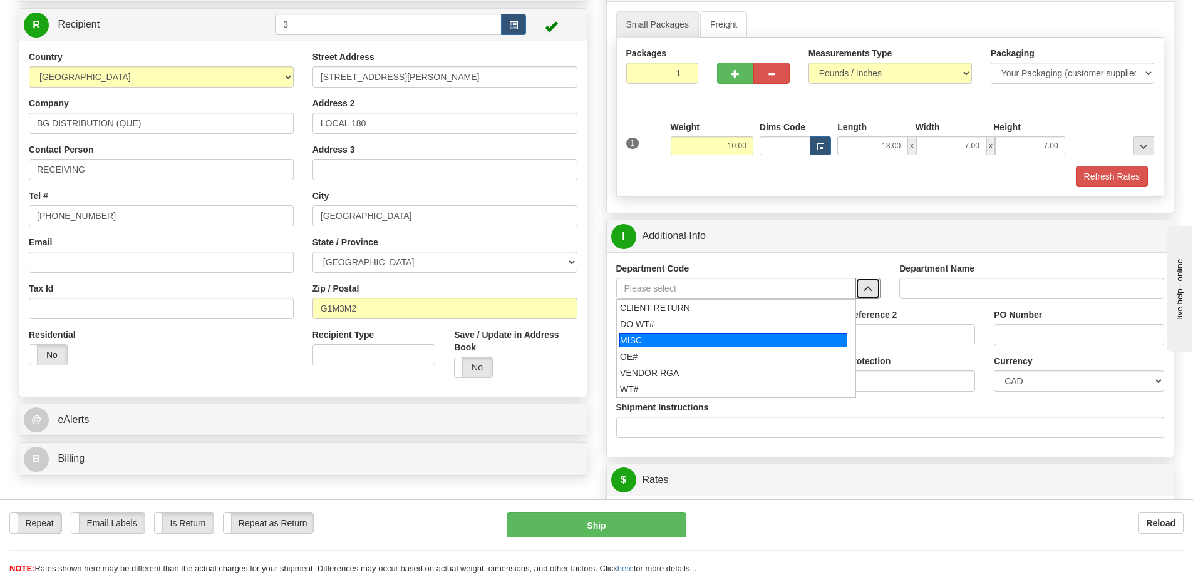
scroll to position [125, 0]
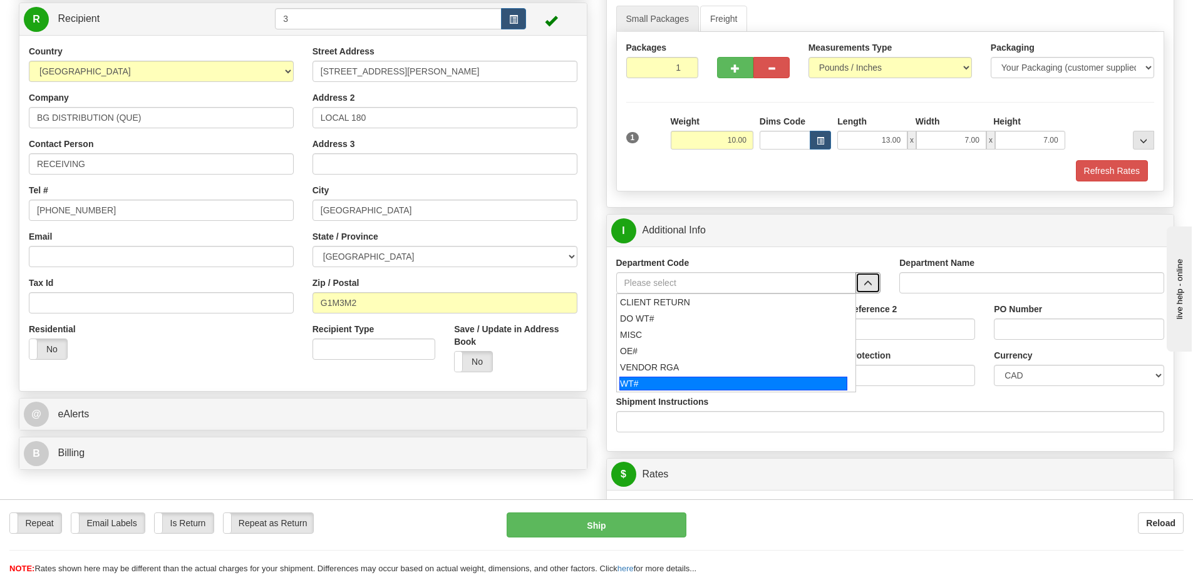
click at [657, 384] on div "WT#" at bounding box center [733, 384] width 228 height 14
type input "WT#"
type input "WAREHOUSE TRANSFERS"
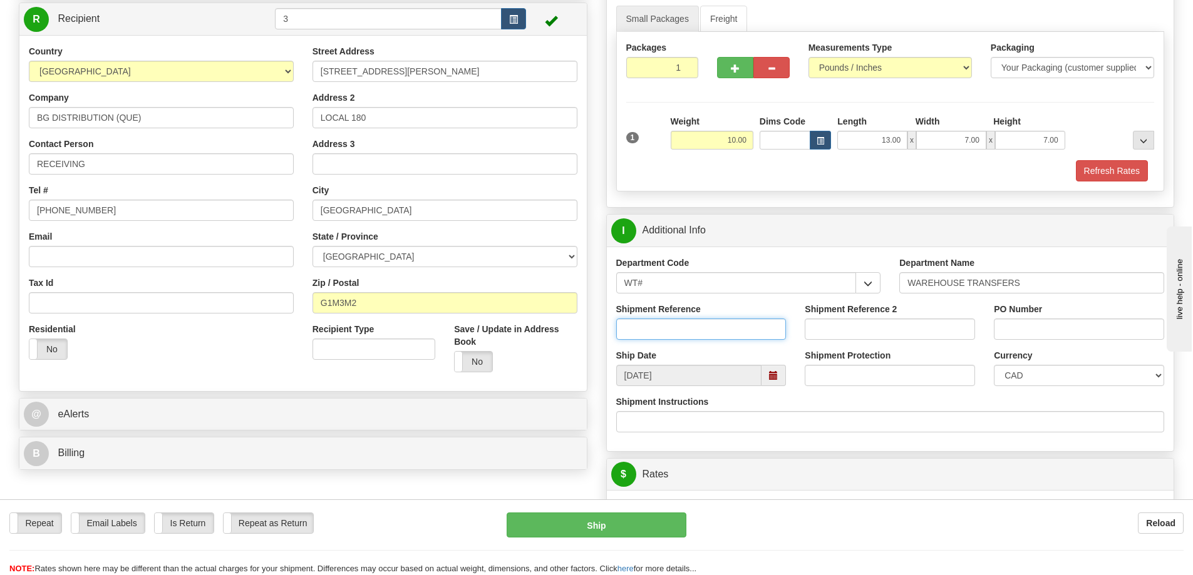
click at [764, 329] on input "Shipment Reference" at bounding box center [701, 329] width 170 height 21
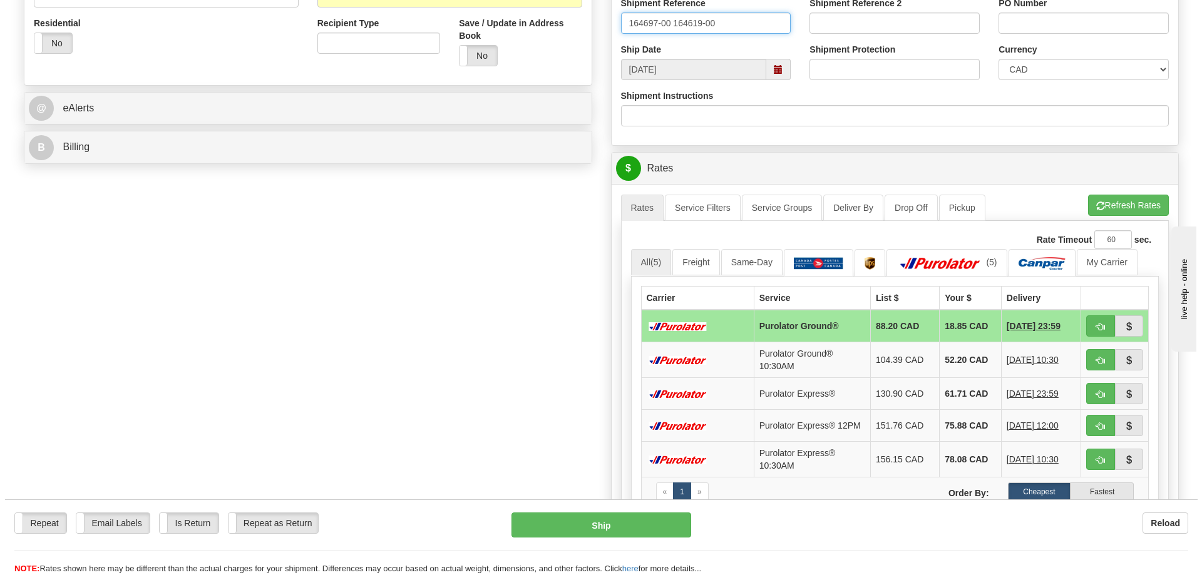
scroll to position [438, 0]
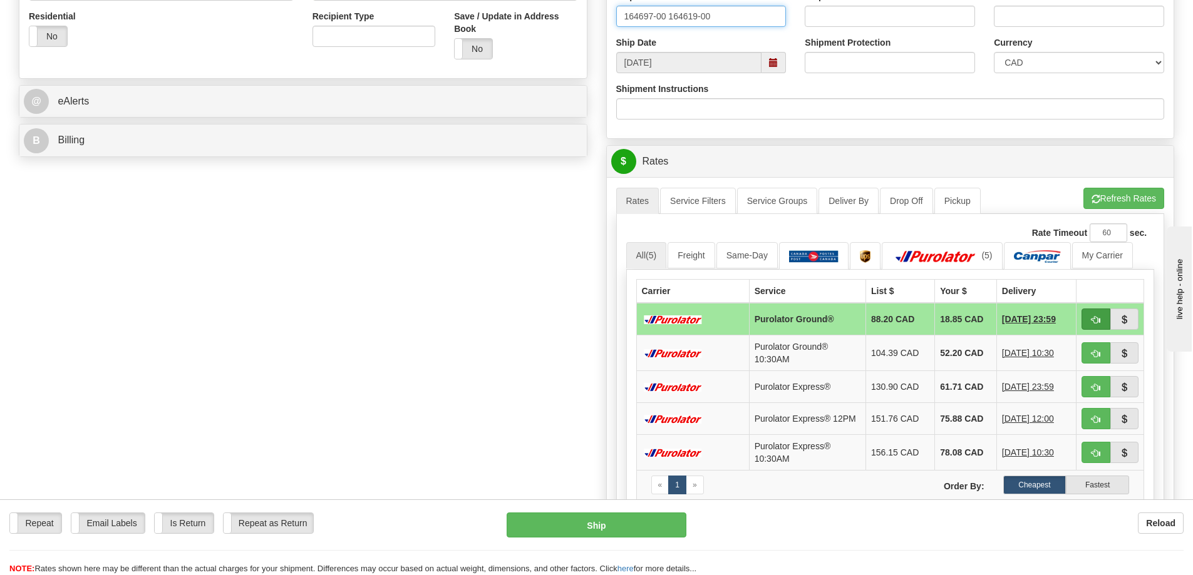
type input "164697-00 164619-00"
click at [1095, 322] on span "button" at bounding box center [1095, 320] width 9 height 8
type input "260"
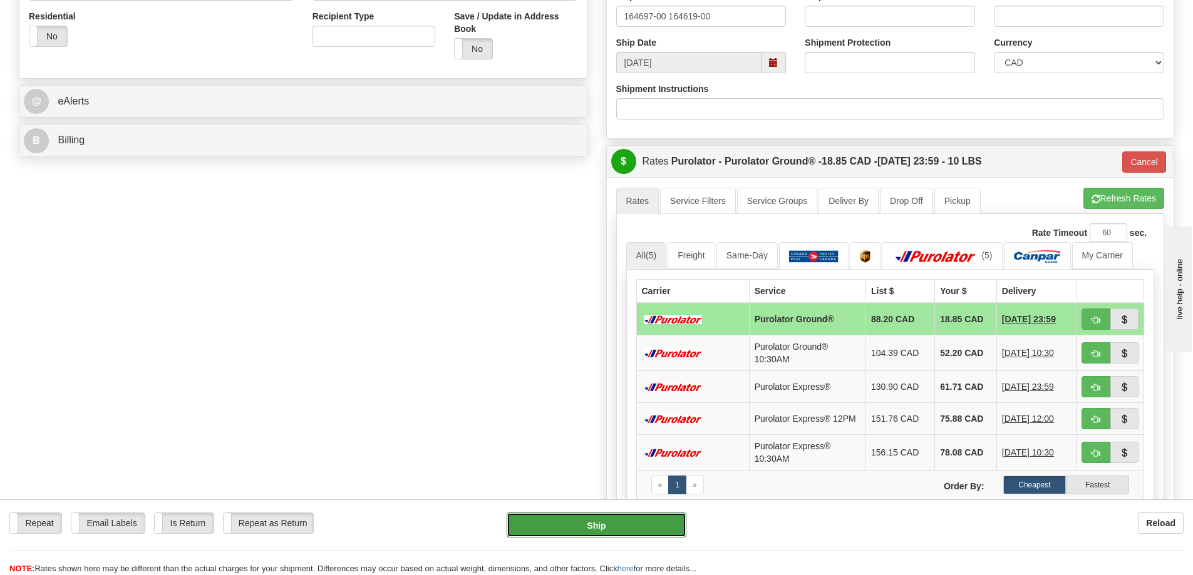
click at [625, 531] on button "Ship" at bounding box center [596, 525] width 180 height 25
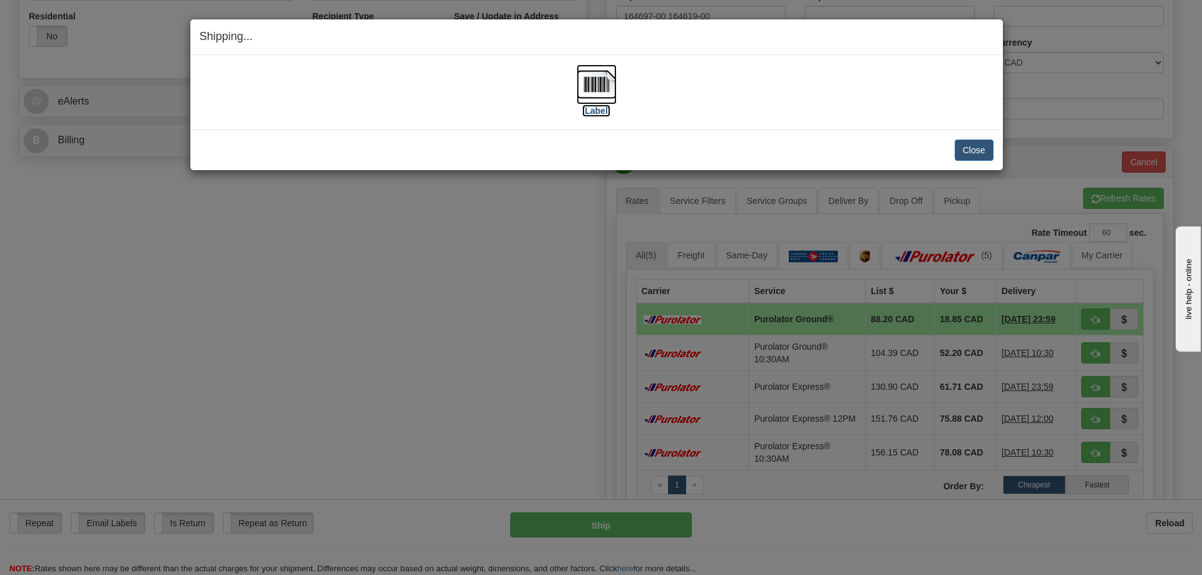
click at [604, 87] on img at bounding box center [597, 84] width 40 height 40
click at [965, 147] on button "Close" at bounding box center [974, 150] width 39 height 21
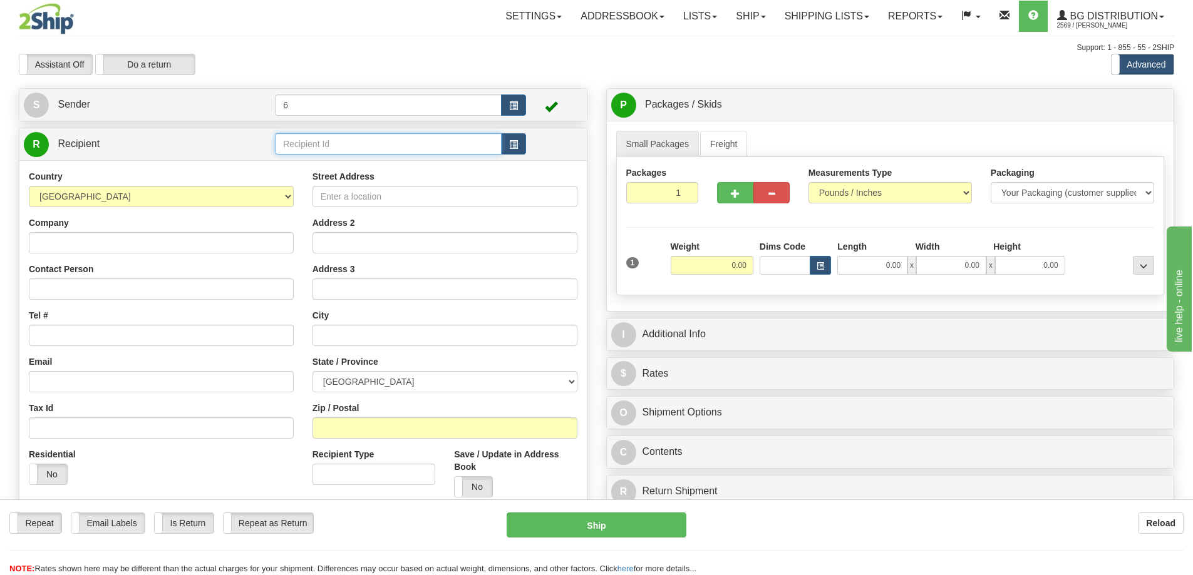
click at [371, 139] on input "text" at bounding box center [388, 143] width 227 height 21
click at [344, 165] on div "44008" at bounding box center [386, 165] width 215 height 14
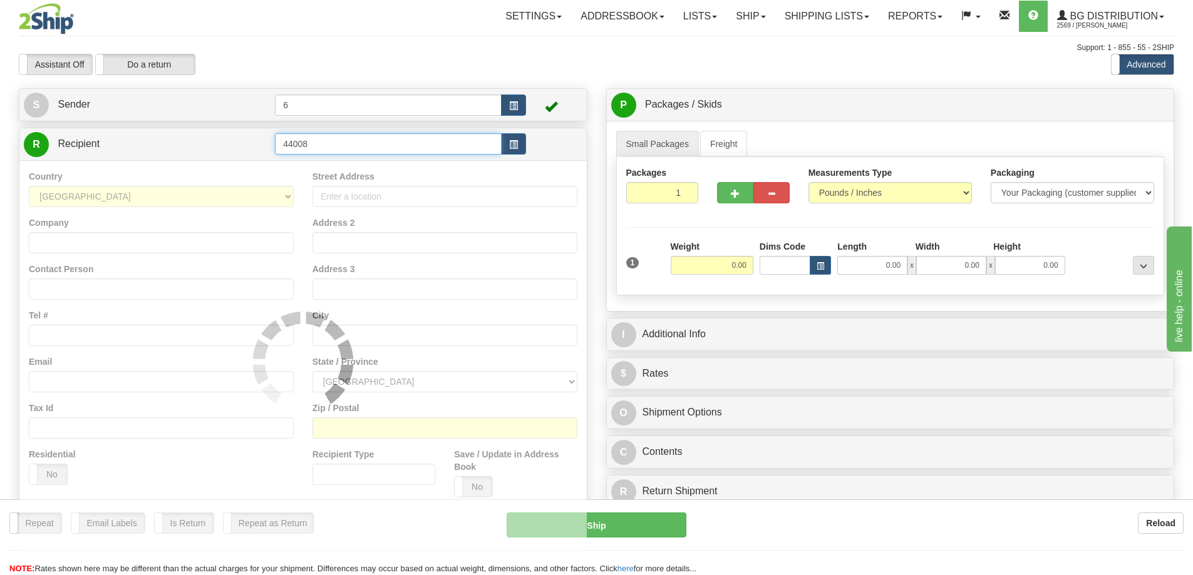
type input "44008"
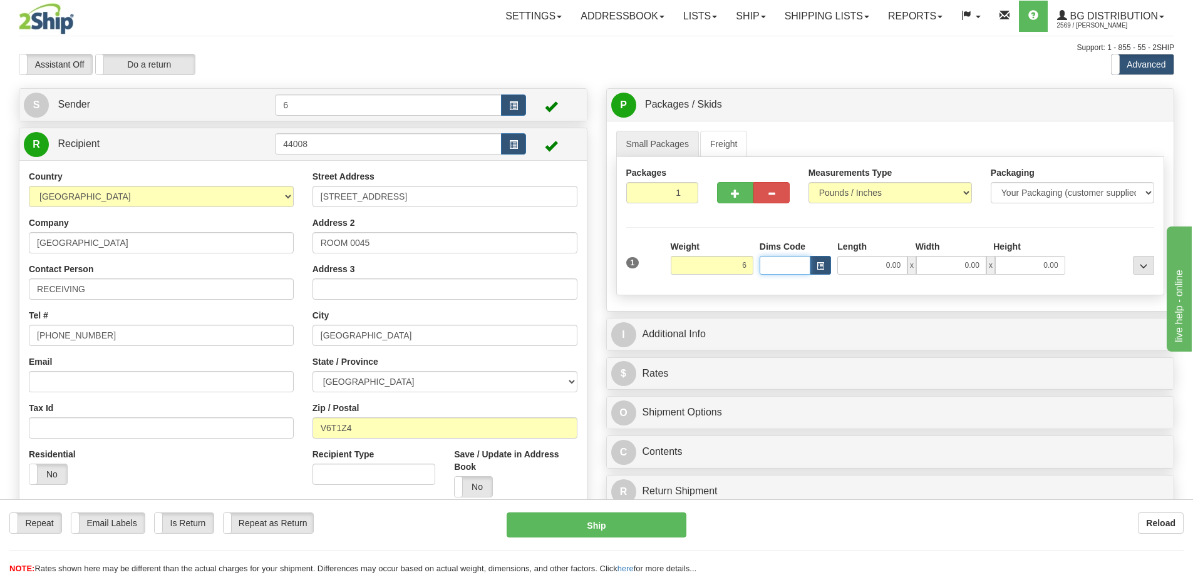
type input "6.00"
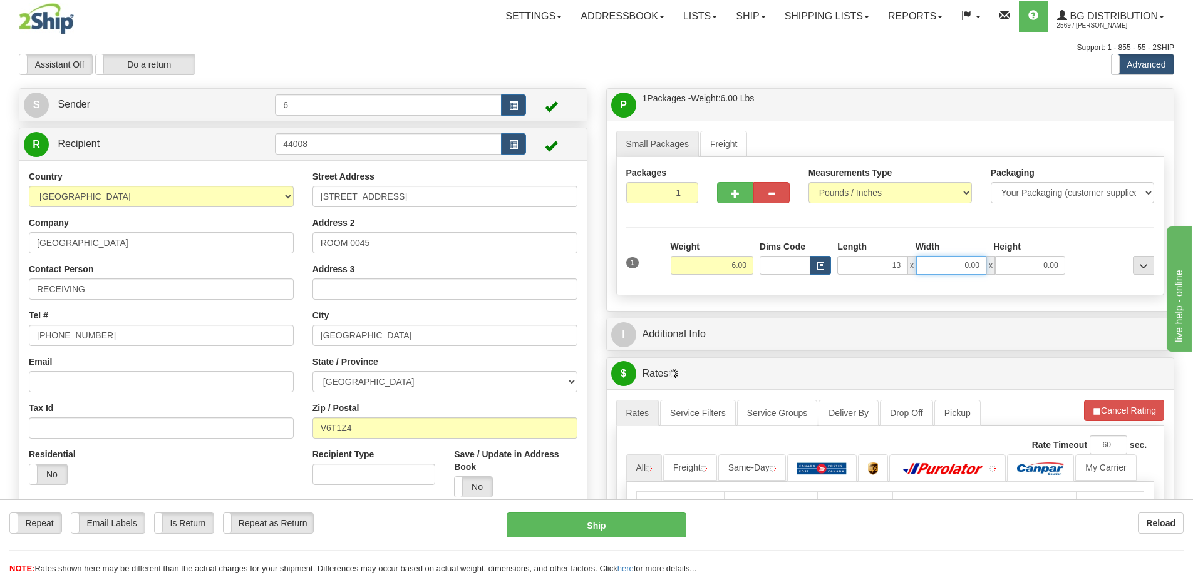
type input "13.00"
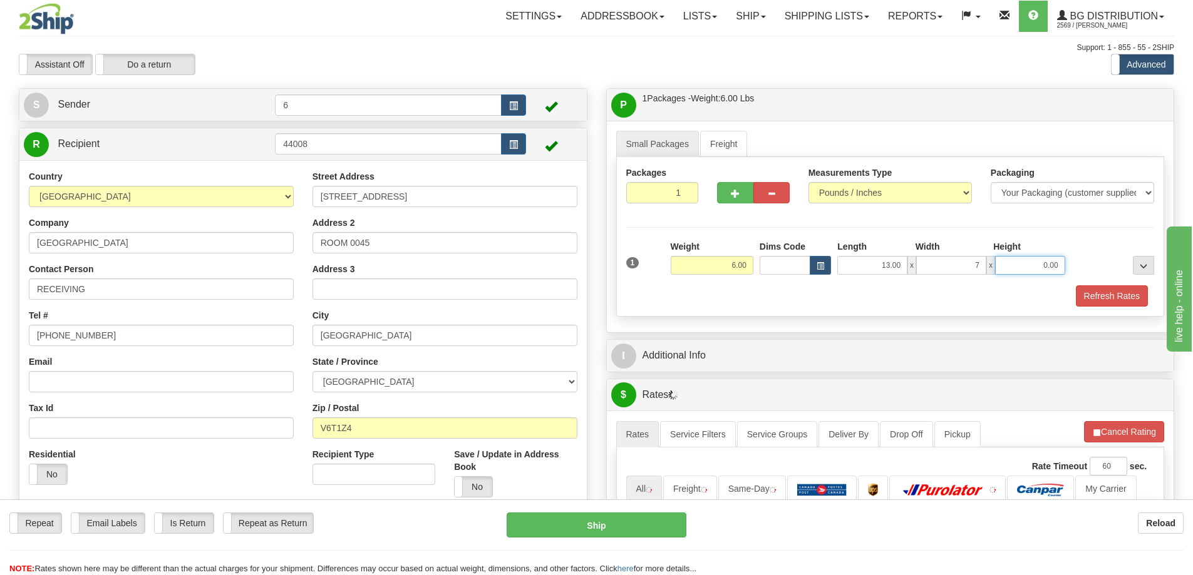
type input "7.00"
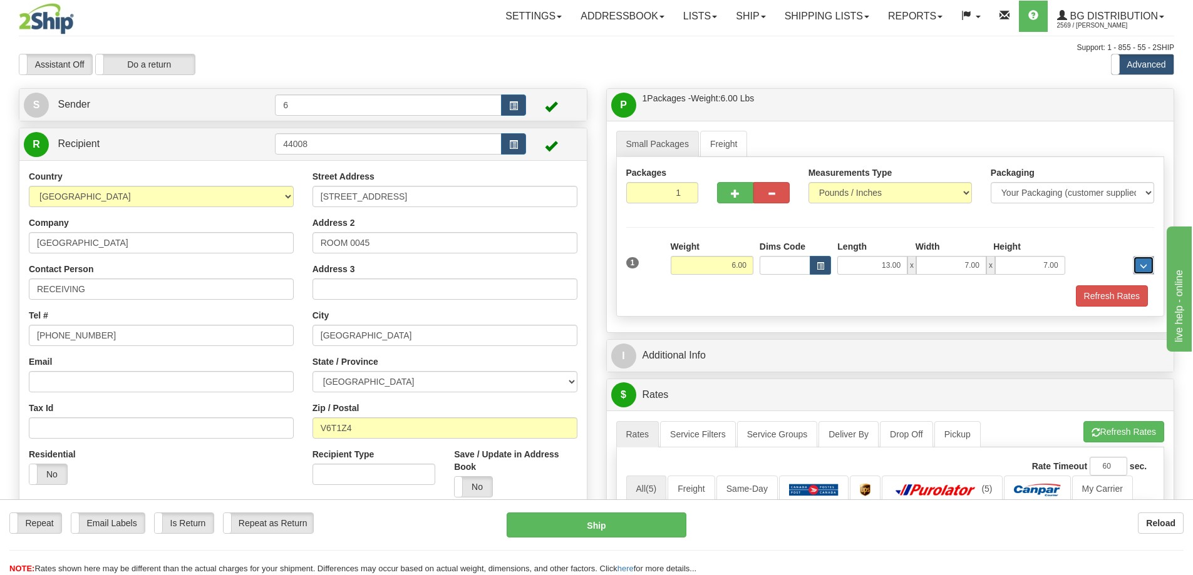
scroll to position [188, 0]
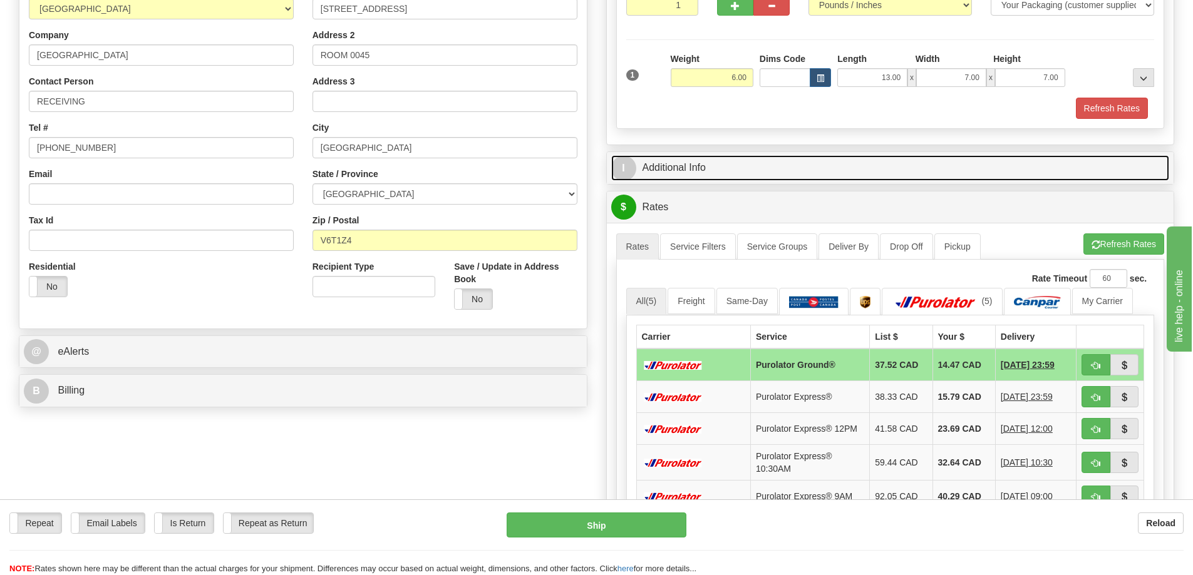
click at [801, 172] on link "I Additional Info" at bounding box center [890, 168] width 558 height 26
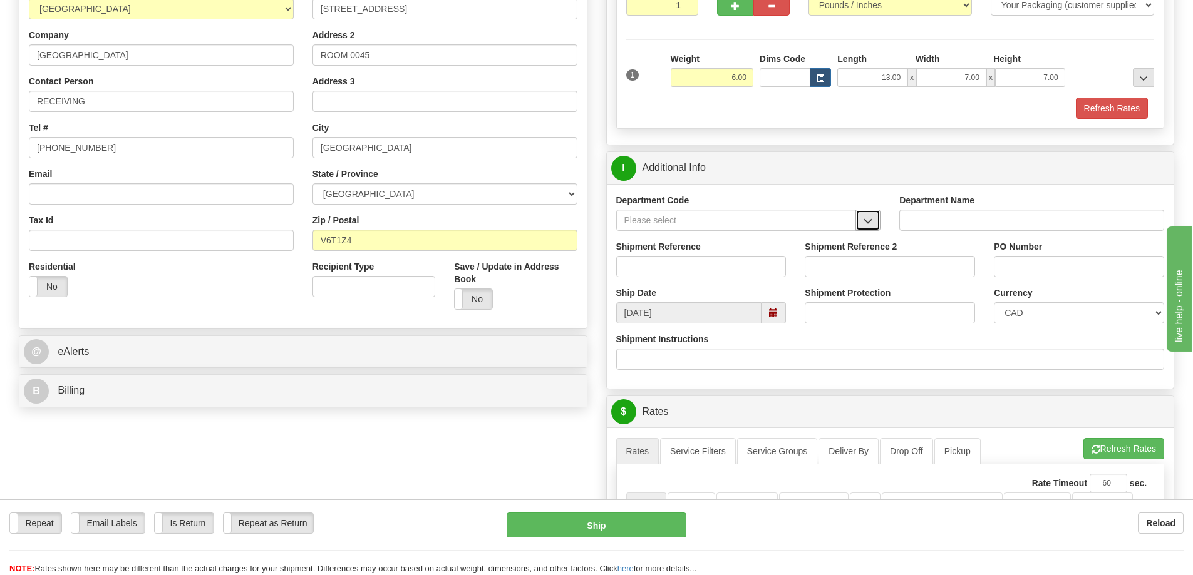
click at [864, 225] on span "button" at bounding box center [867, 221] width 9 height 8
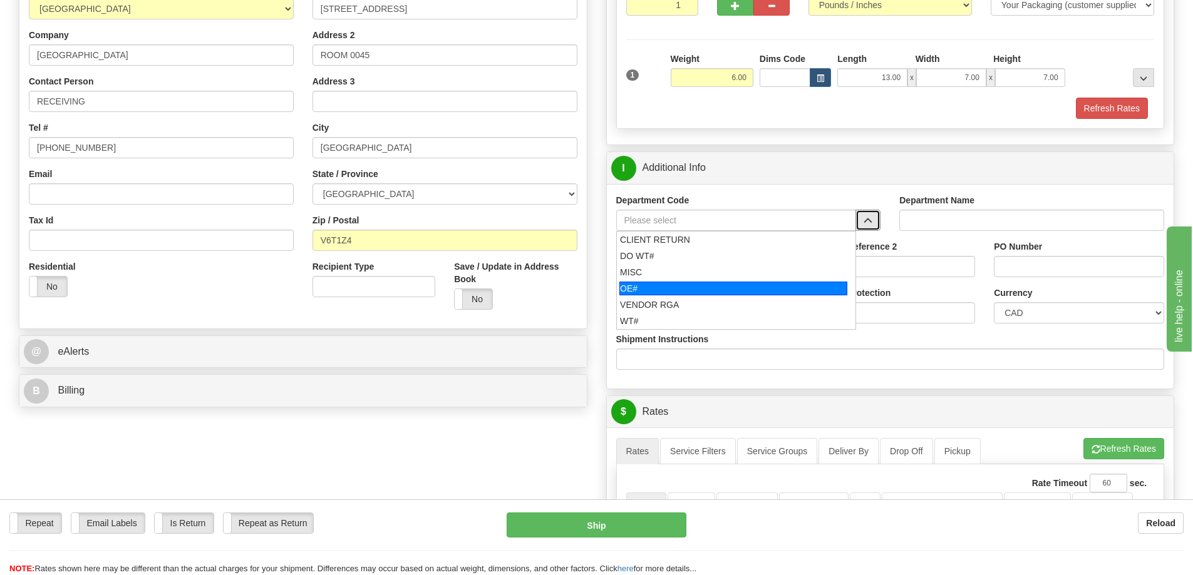
click at [742, 287] on div "OE#" at bounding box center [733, 289] width 228 height 14
type input "OE#"
type input "ORDERS"
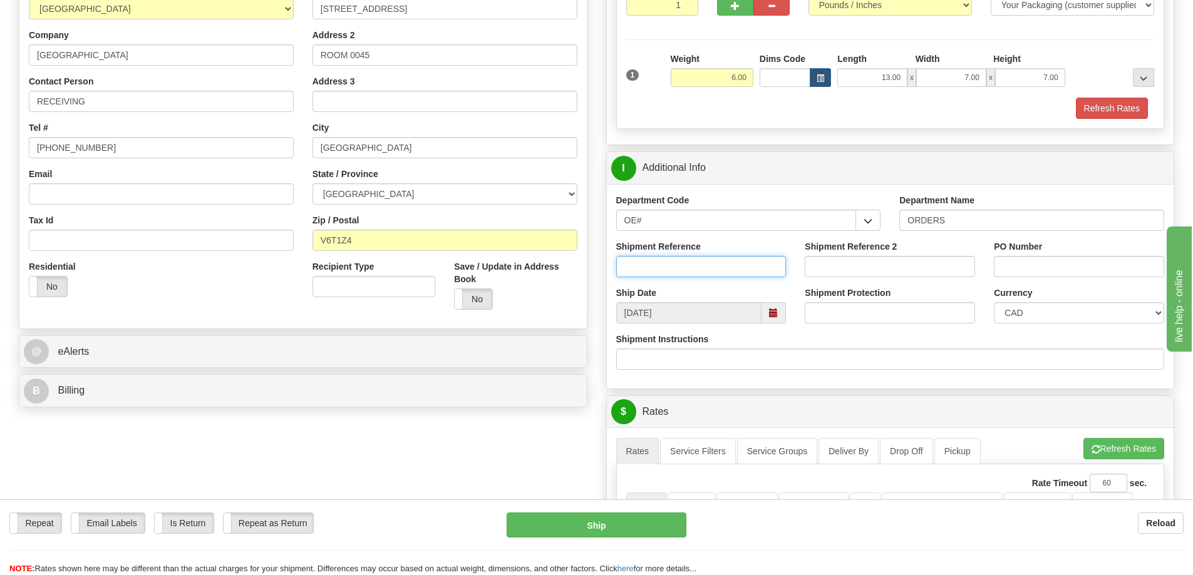
click at [762, 269] on input "Shipment Reference" at bounding box center [701, 266] width 170 height 21
type input "60031063-01"
click at [1049, 275] on input "PO Number" at bounding box center [1078, 266] width 170 height 21
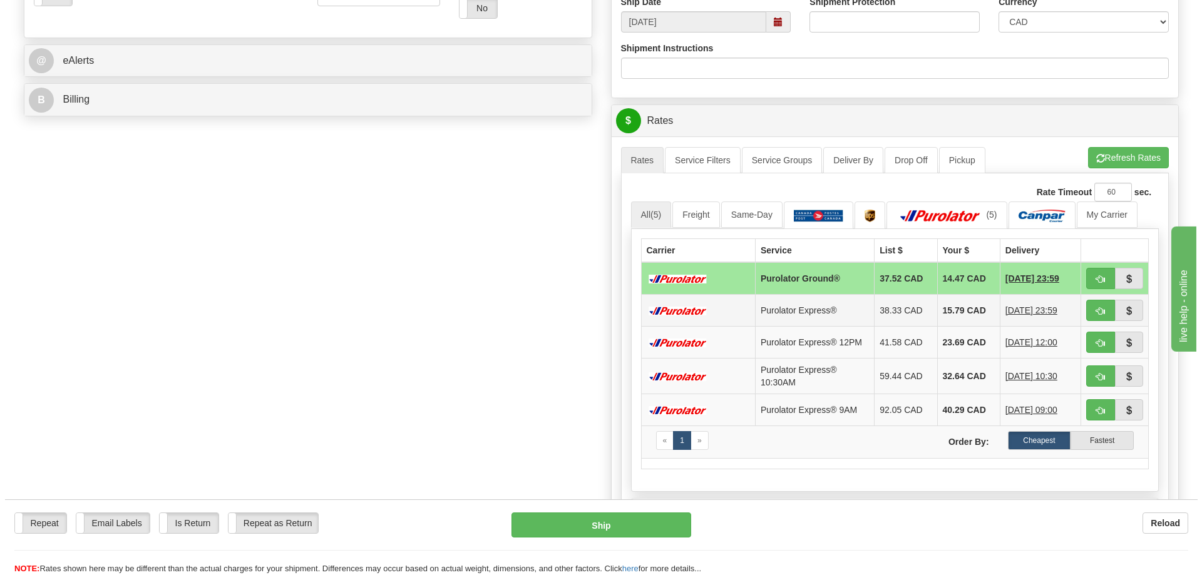
scroll to position [501, 0]
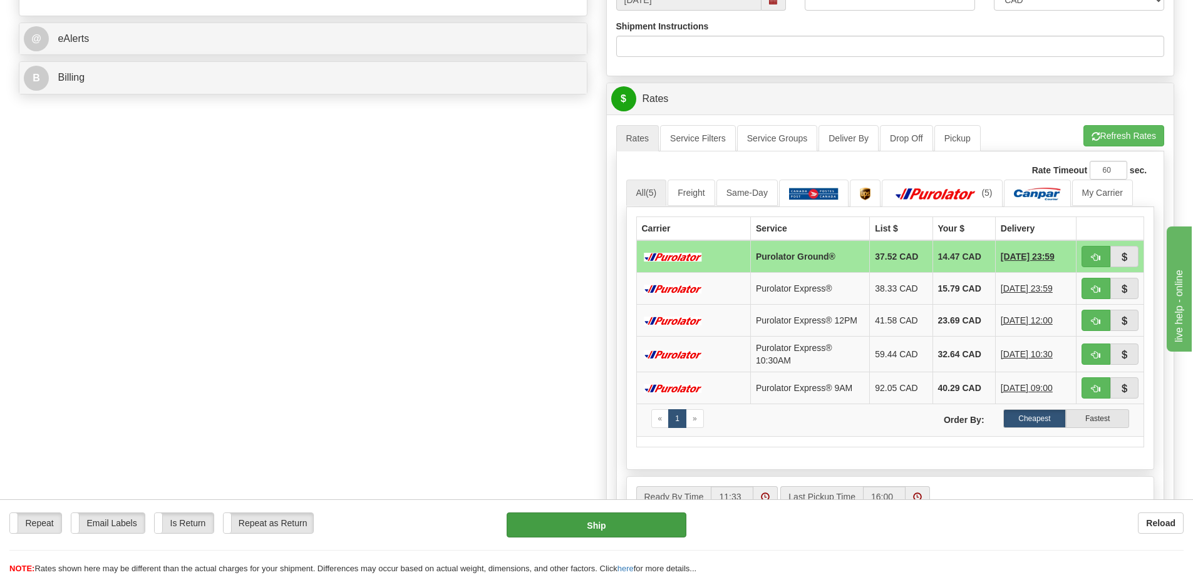
type input "0000121909"
click at [653, 521] on button "Ship" at bounding box center [596, 525] width 180 height 25
type input "260"
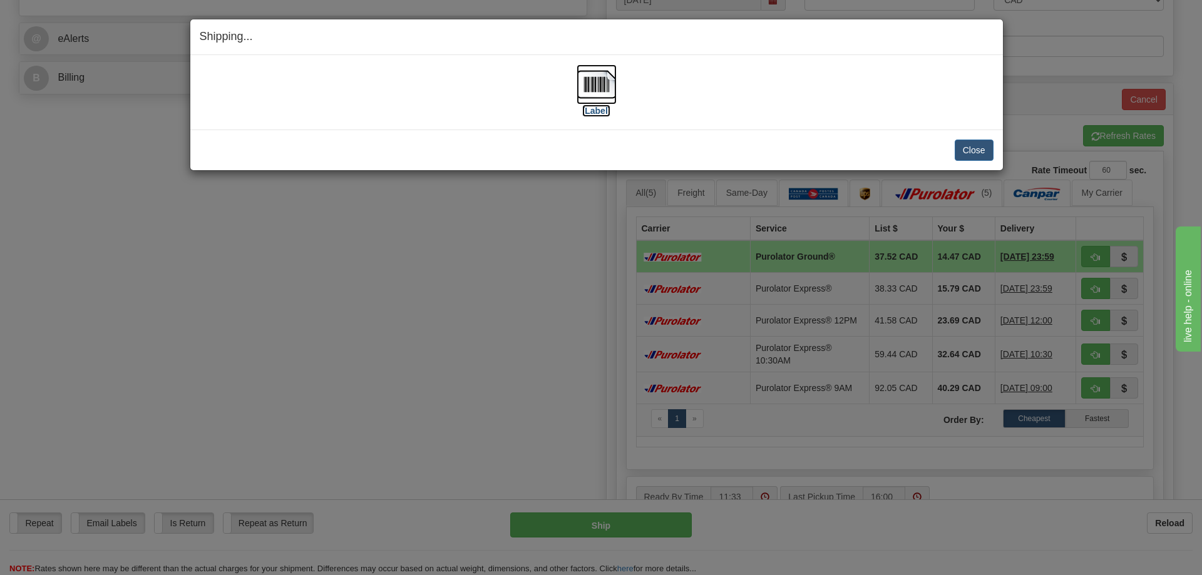
click at [590, 80] on img at bounding box center [597, 84] width 40 height 40
click at [989, 151] on button "Close" at bounding box center [974, 150] width 39 height 21
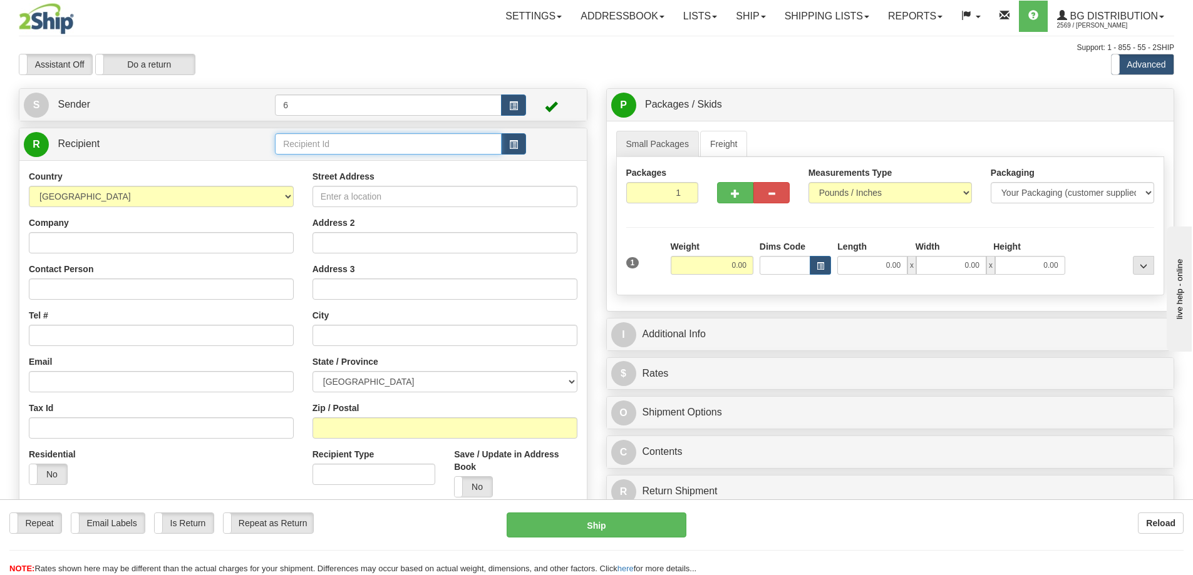
click at [341, 150] on input "text" at bounding box center [388, 143] width 227 height 21
click at [322, 167] on div "45028" at bounding box center [386, 165] width 215 height 14
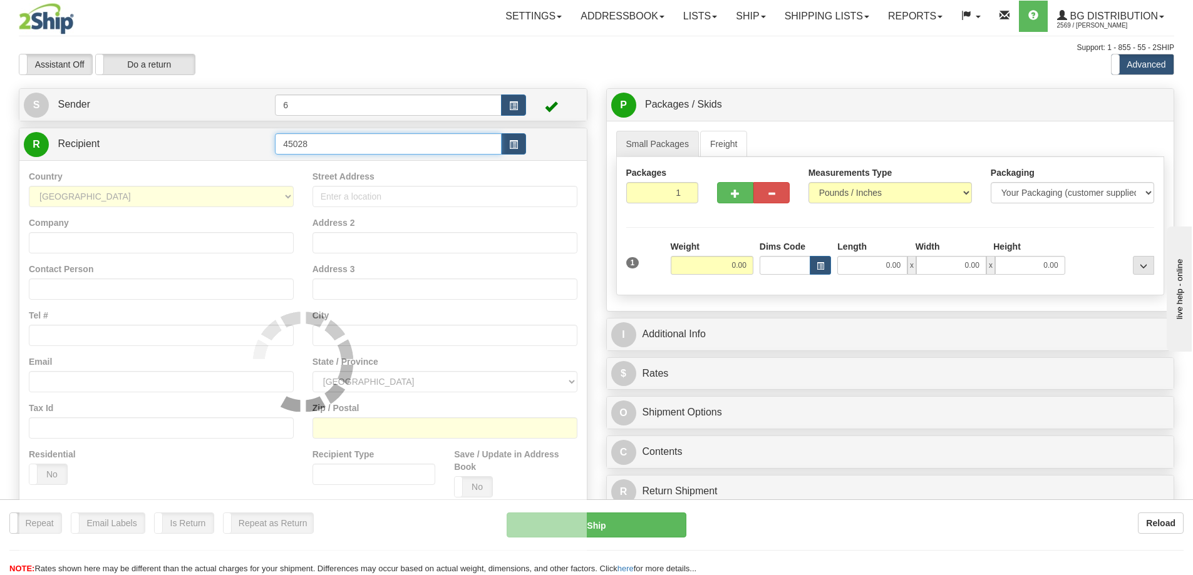
type input "45028"
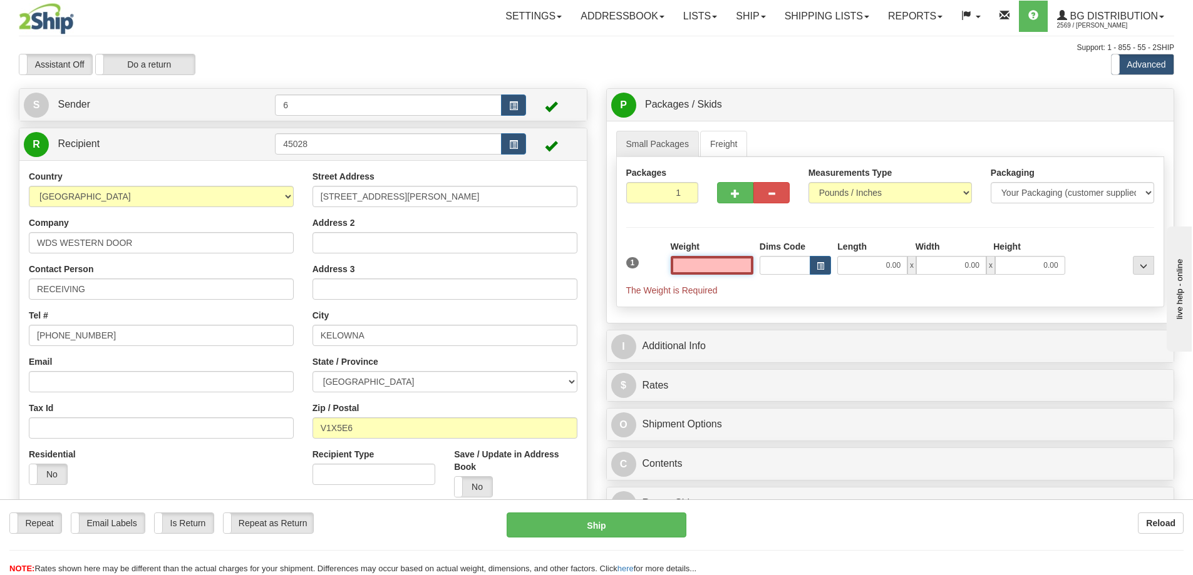
click at [739, 275] on input "text" at bounding box center [711, 265] width 83 height 19
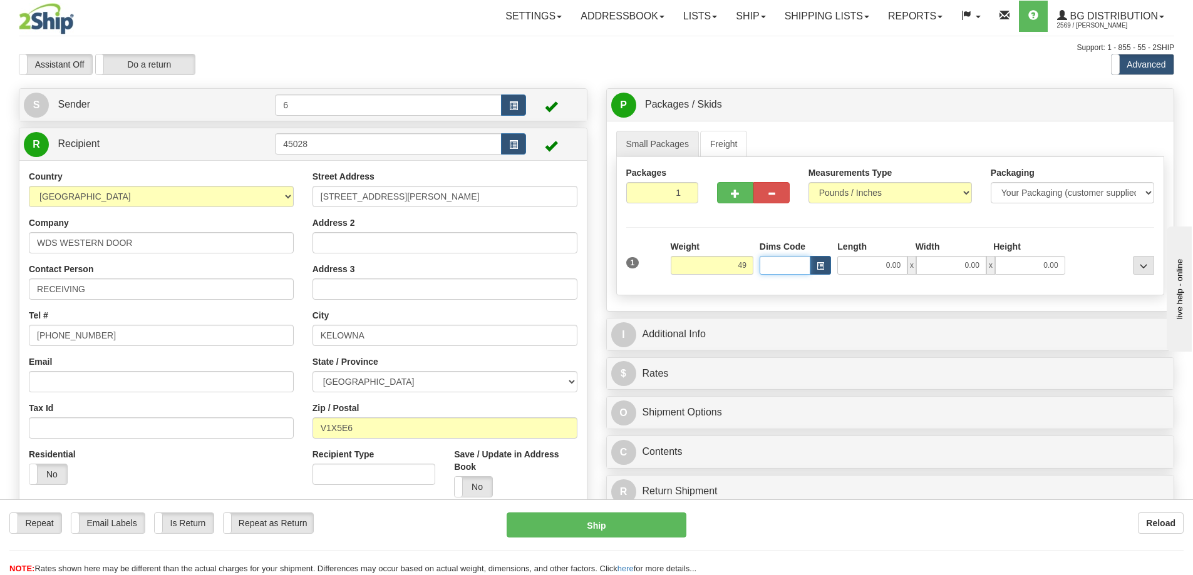
type input "49.00"
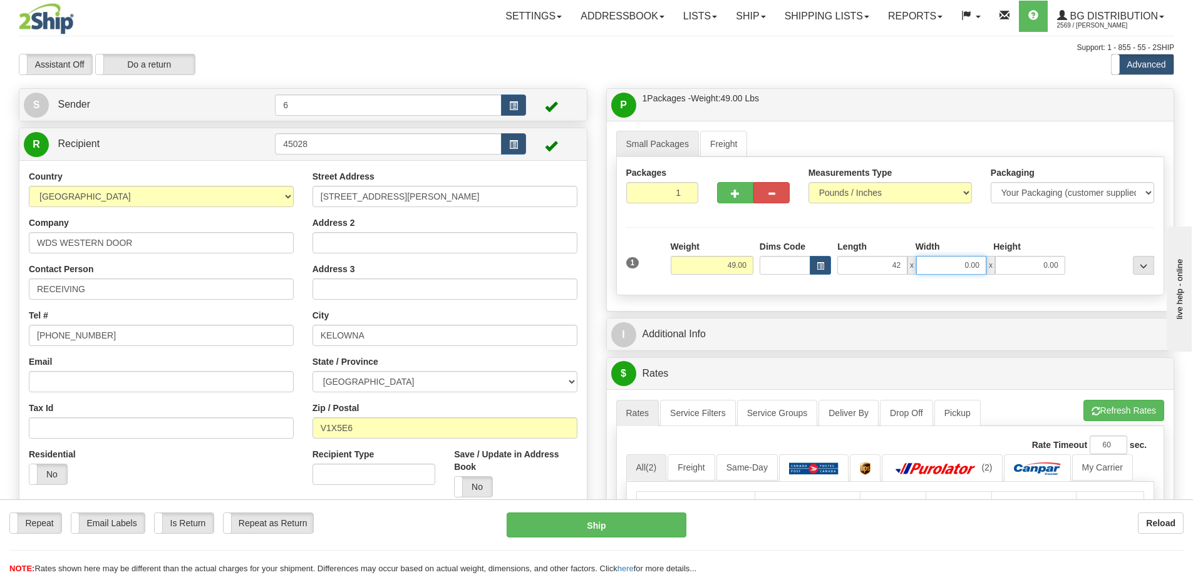
type input "42.00"
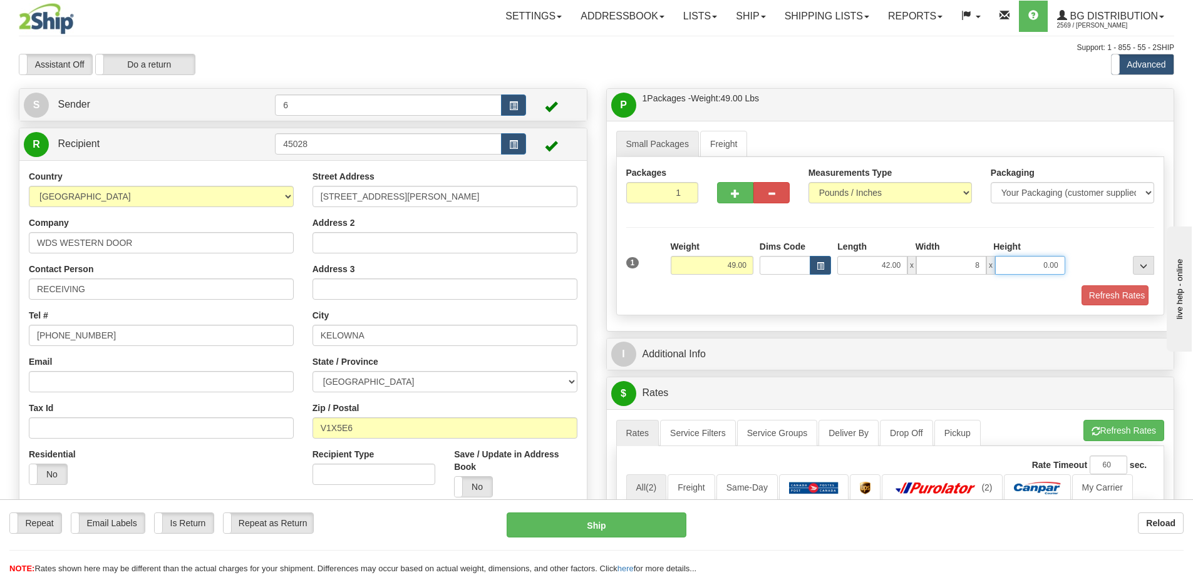
type input "8.00"
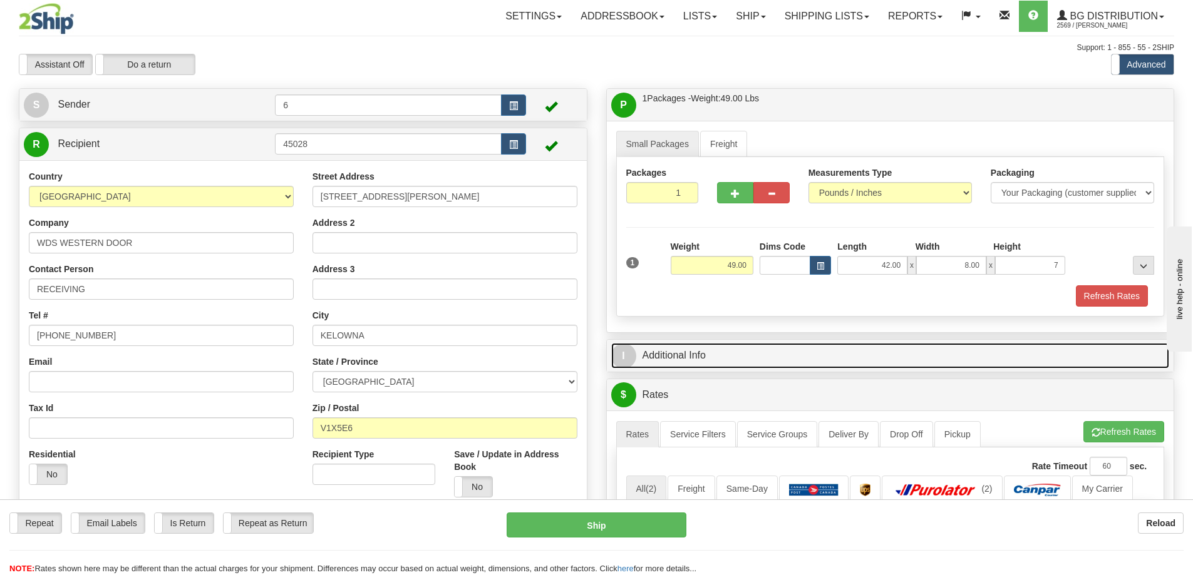
type input "7.00"
click at [992, 363] on link "I Additional Info" at bounding box center [890, 356] width 558 height 26
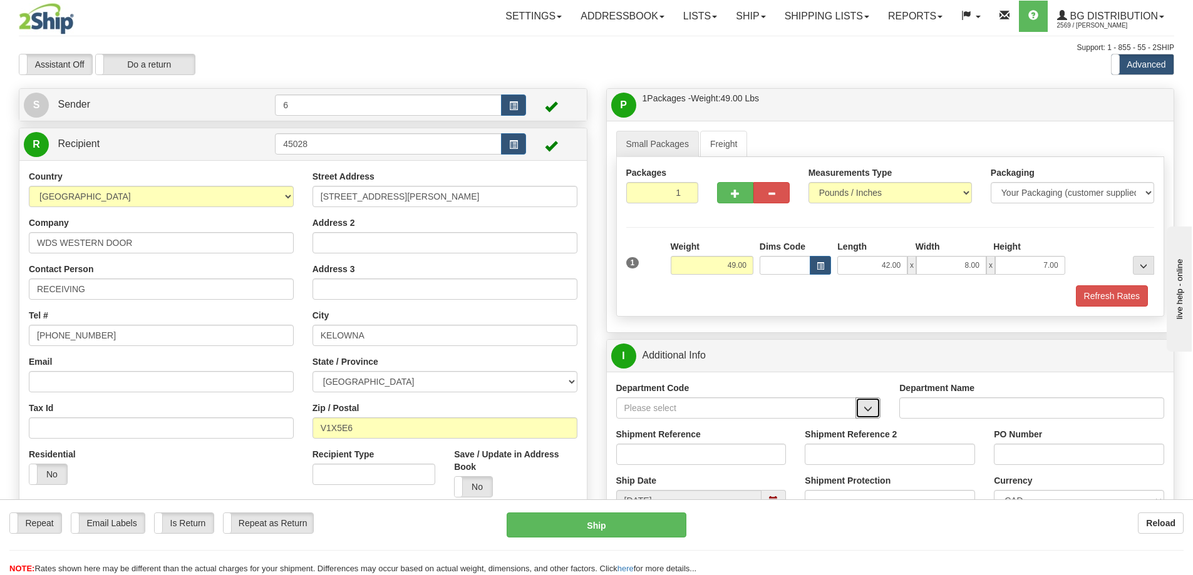
drag, startPoint x: 863, startPoint y: 406, endPoint x: 836, endPoint y: 415, distance: 28.9
click at [863, 406] on span "button" at bounding box center [867, 409] width 9 height 8
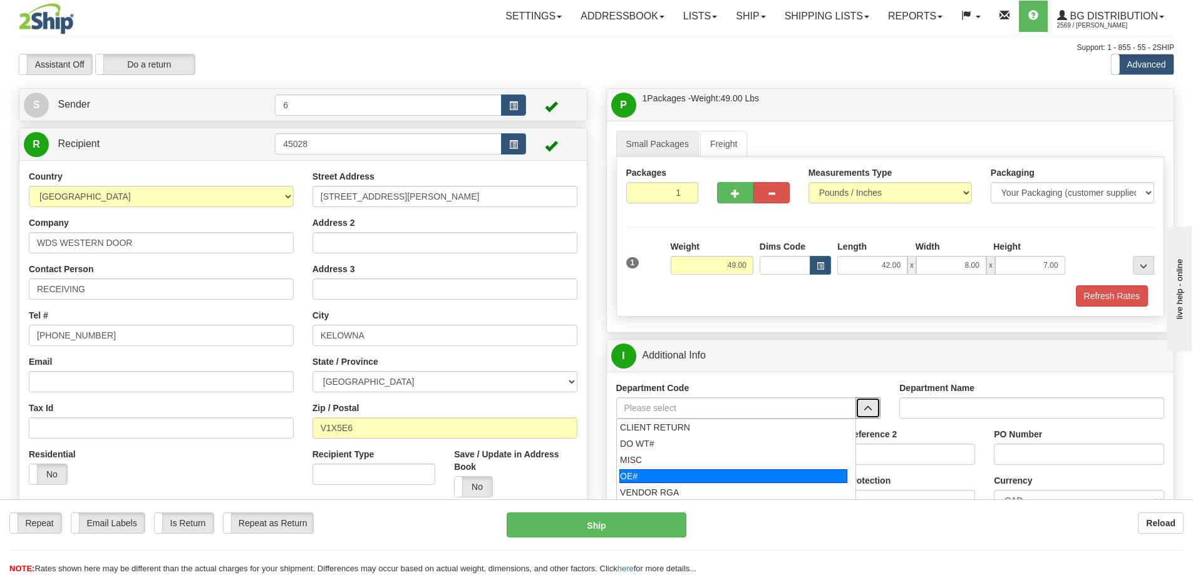
click at [720, 479] on div "OE#" at bounding box center [733, 476] width 228 height 14
type input "OE#"
type input "ORDERS"
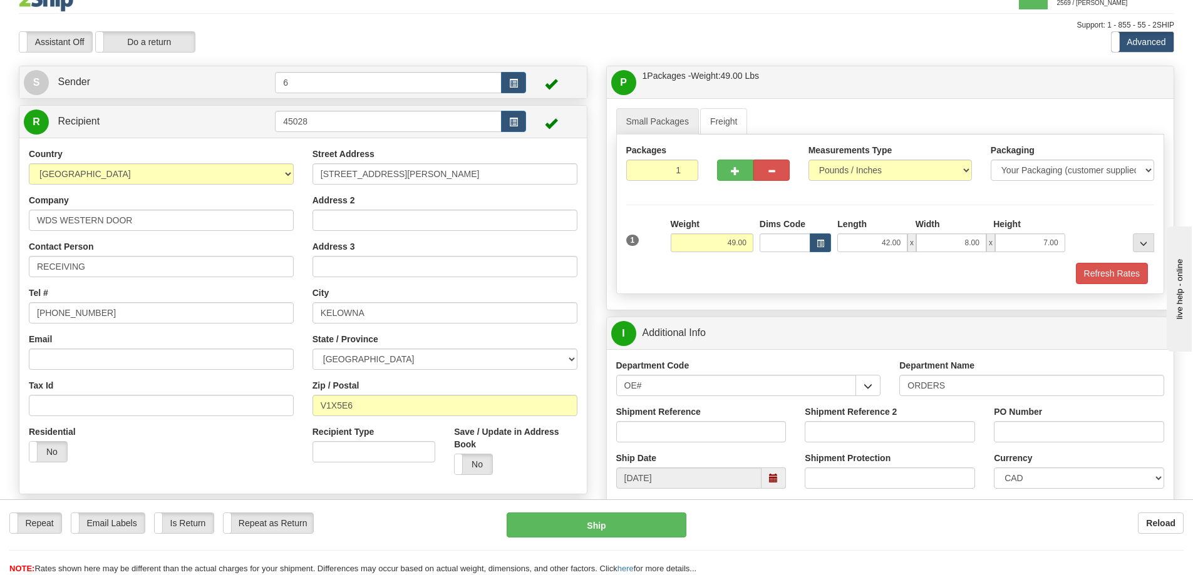
scroll to position [63, 0]
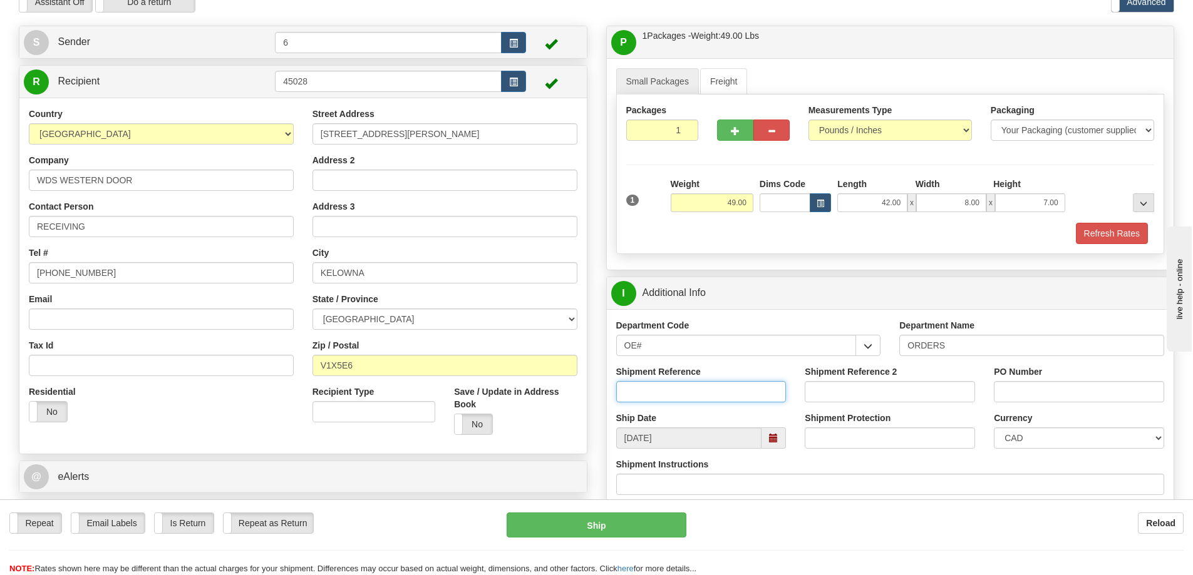
click at [756, 391] on input "Shipment Reference" at bounding box center [701, 391] width 170 height 21
type input "60026426-02"
click at [1015, 391] on input "PO Number" at bounding box center [1078, 391] width 170 height 21
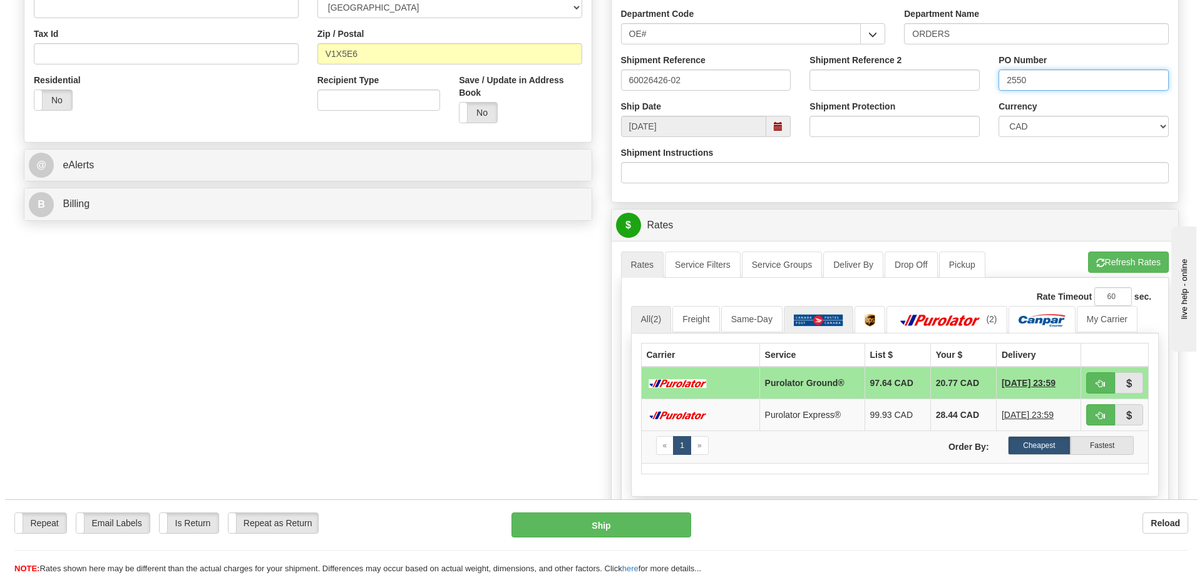
scroll to position [376, 0]
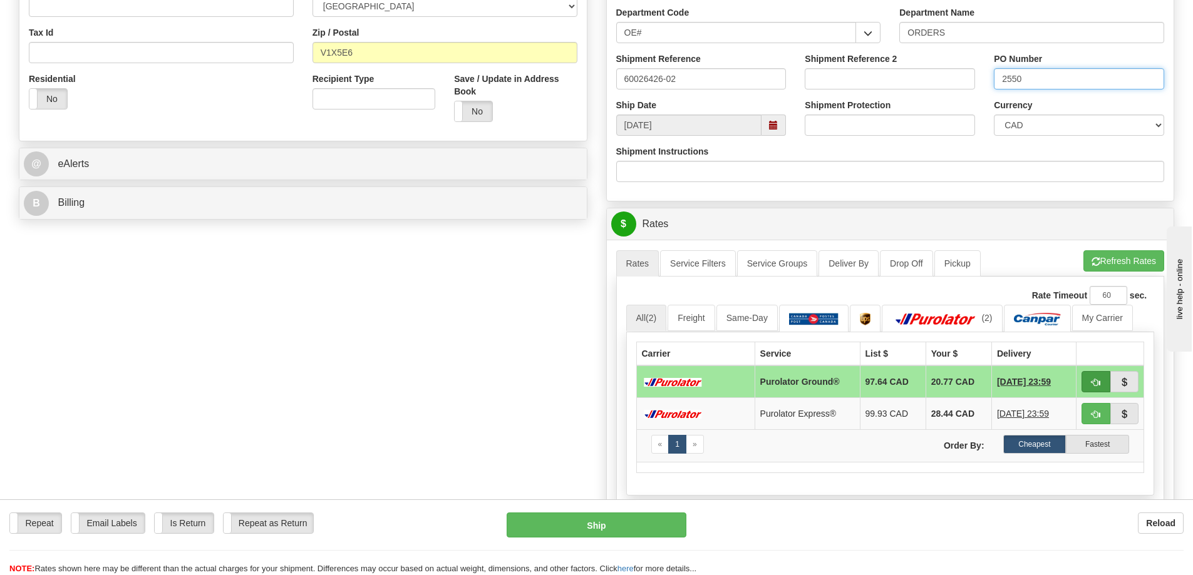
type input "2550"
click at [1091, 382] on span "button" at bounding box center [1095, 383] width 9 height 8
type input "260"
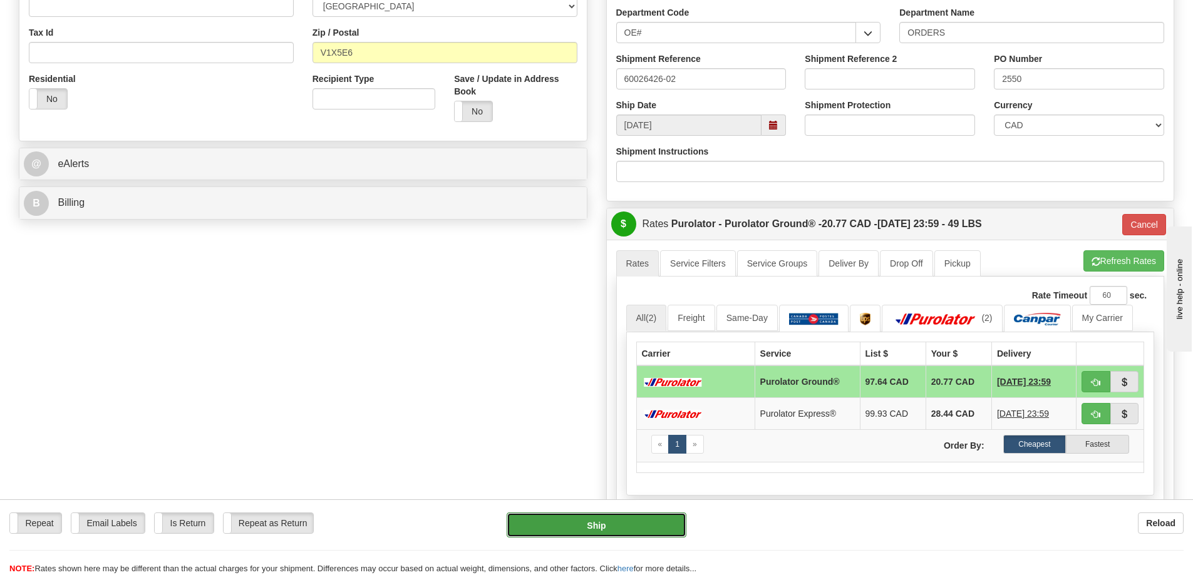
click at [622, 519] on button "Ship" at bounding box center [596, 525] width 180 height 25
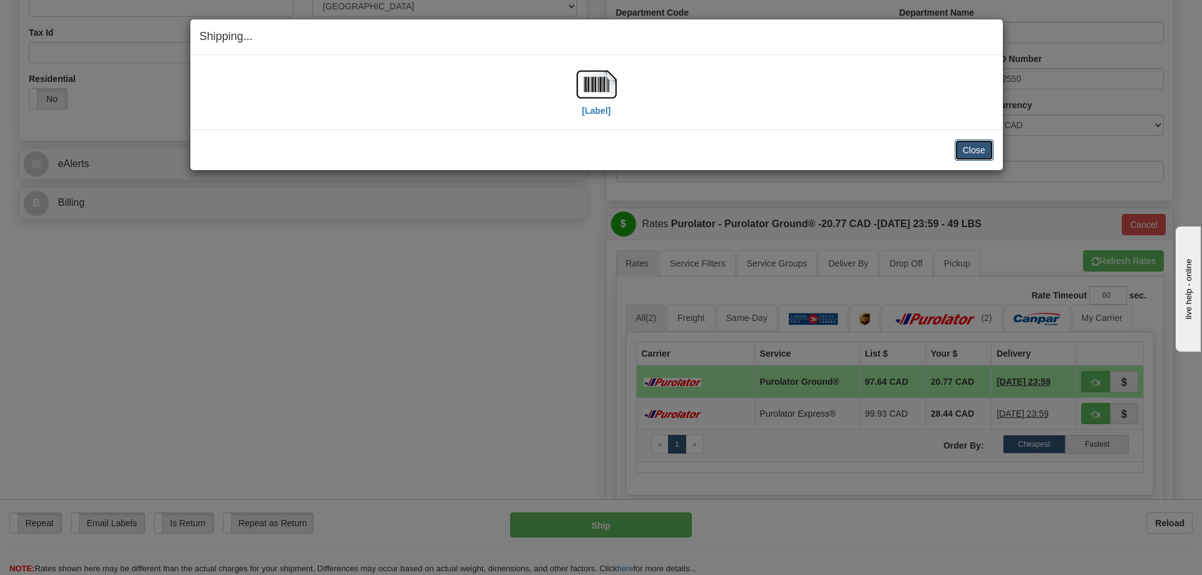
click at [975, 146] on button "Close" at bounding box center [974, 150] width 39 height 21
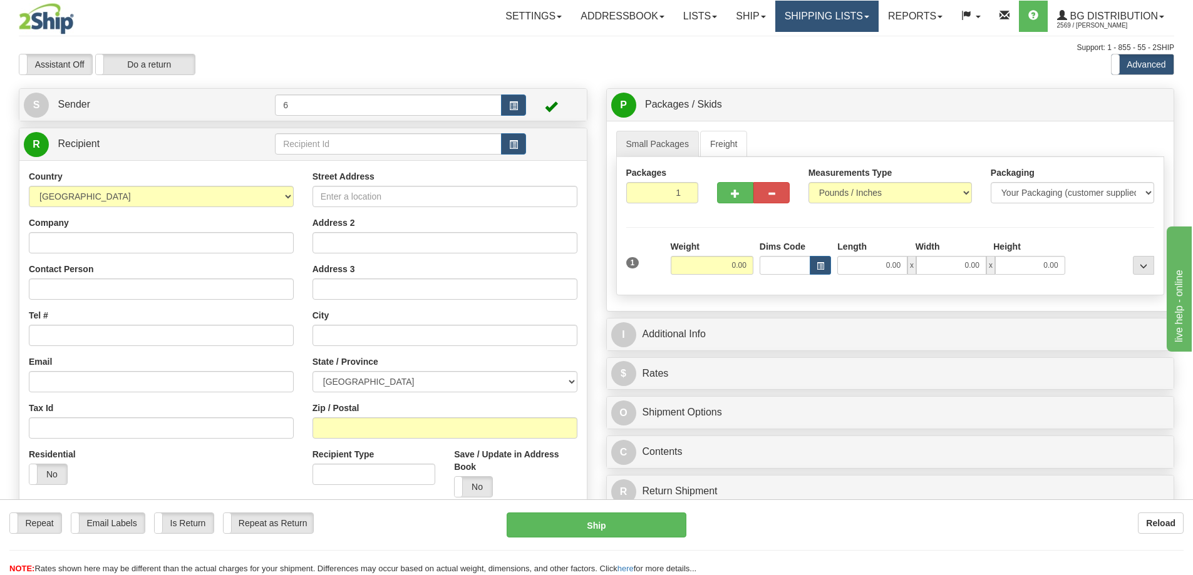
click at [792, 18] on link "Shipping lists" at bounding box center [826, 16] width 103 height 31
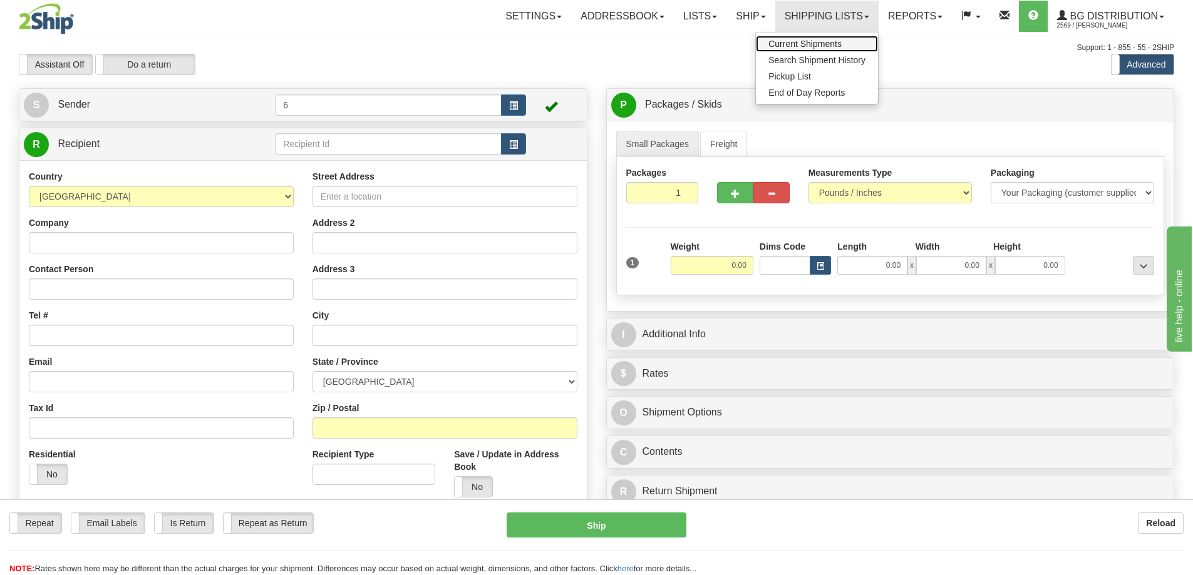
click at [824, 42] on span "Current Shipments" at bounding box center [804, 44] width 73 height 10
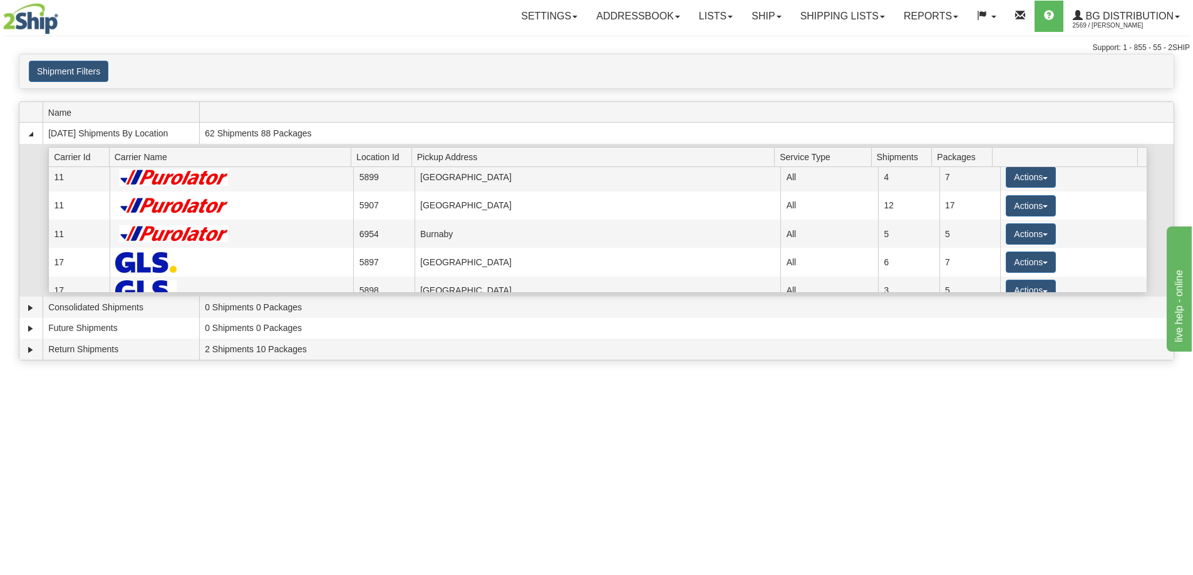
scroll to position [125, 0]
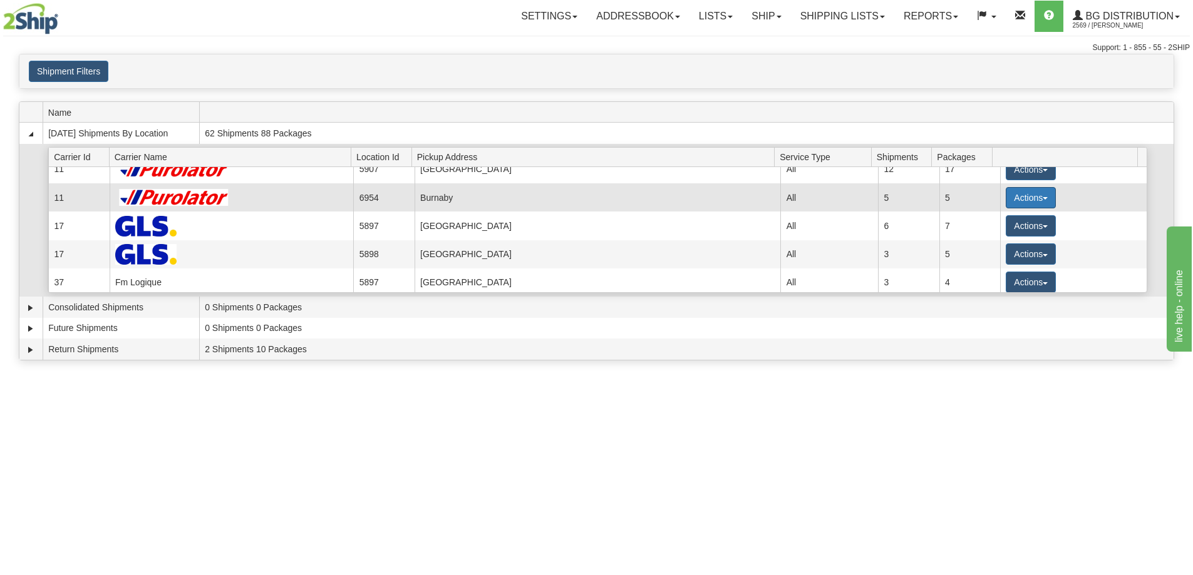
click at [1027, 197] on button "Actions" at bounding box center [1030, 197] width 50 height 21
click at [1008, 228] on link "Details" at bounding box center [1005, 221] width 100 height 16
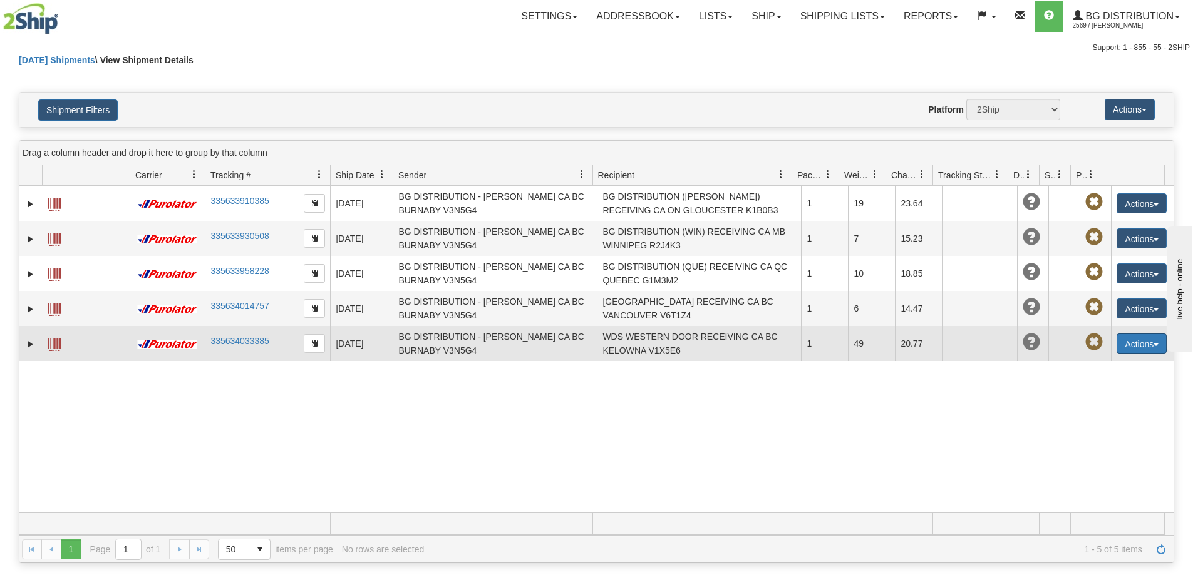
click at [1142, 352] on button "Actions" at bounding box center [1141, 344] width 50 height 20
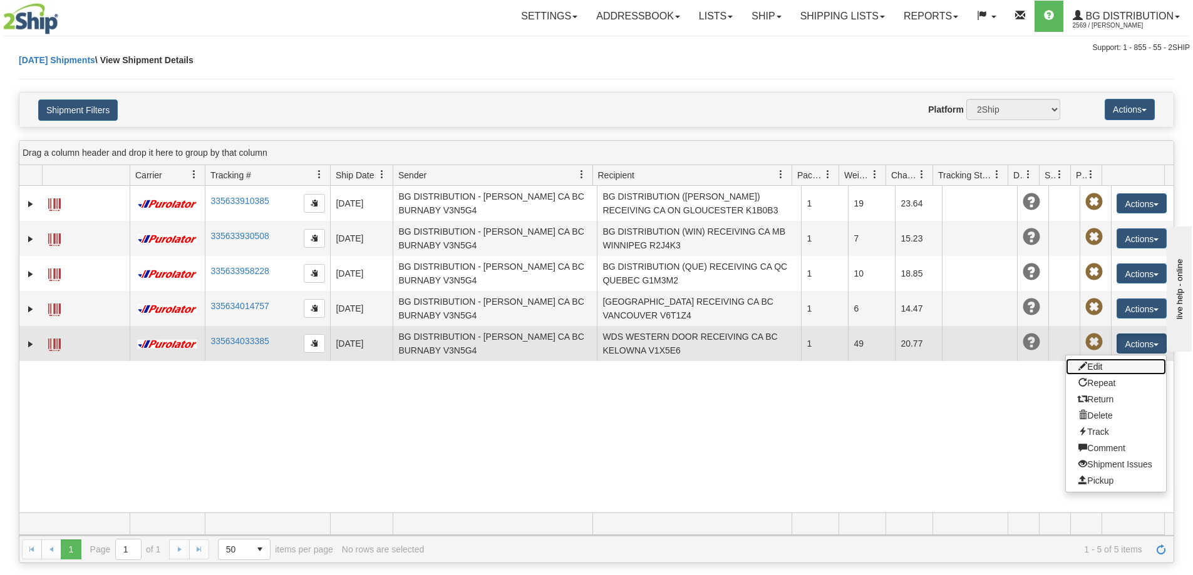
click at [1126, 366] on link "Edit" at bounding box center [1115, 367] width 100 height 16
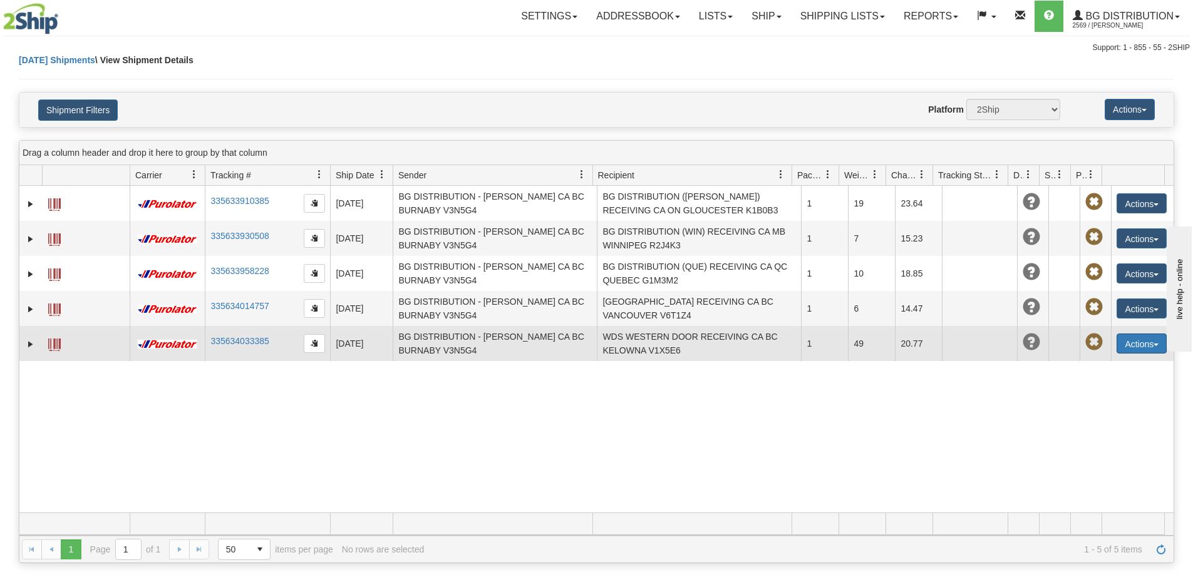
click at [1141, 343] on button "Actions" at bounding box center [1141, 344] width 50 height 20
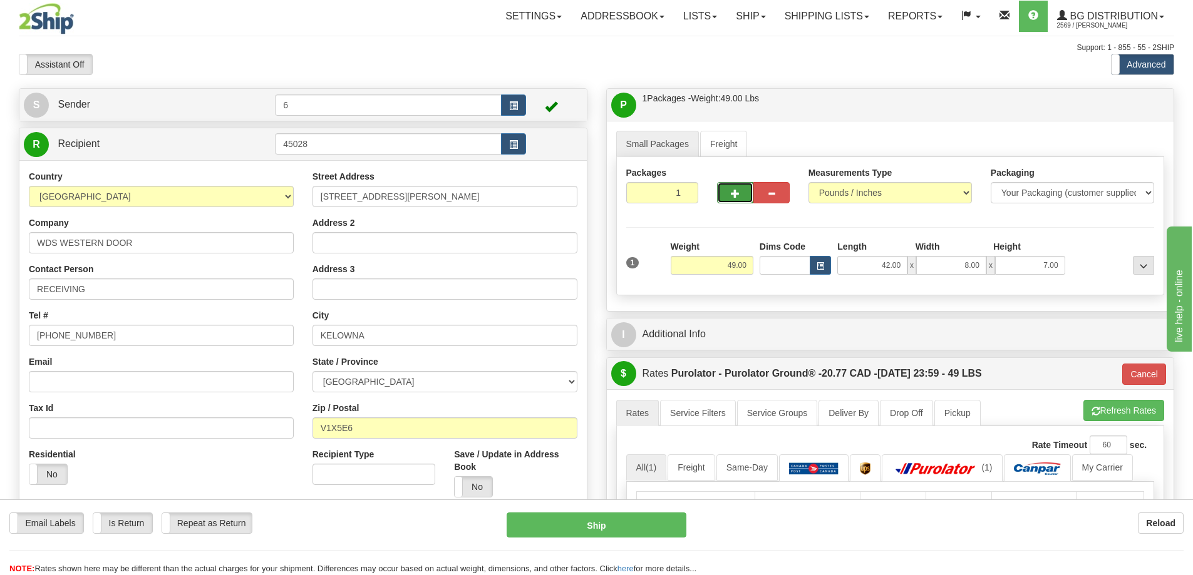
click at [742, 192] on button "button" at bounding box center [735, 192] width 36 height 21
radio input "true"
type input "2"
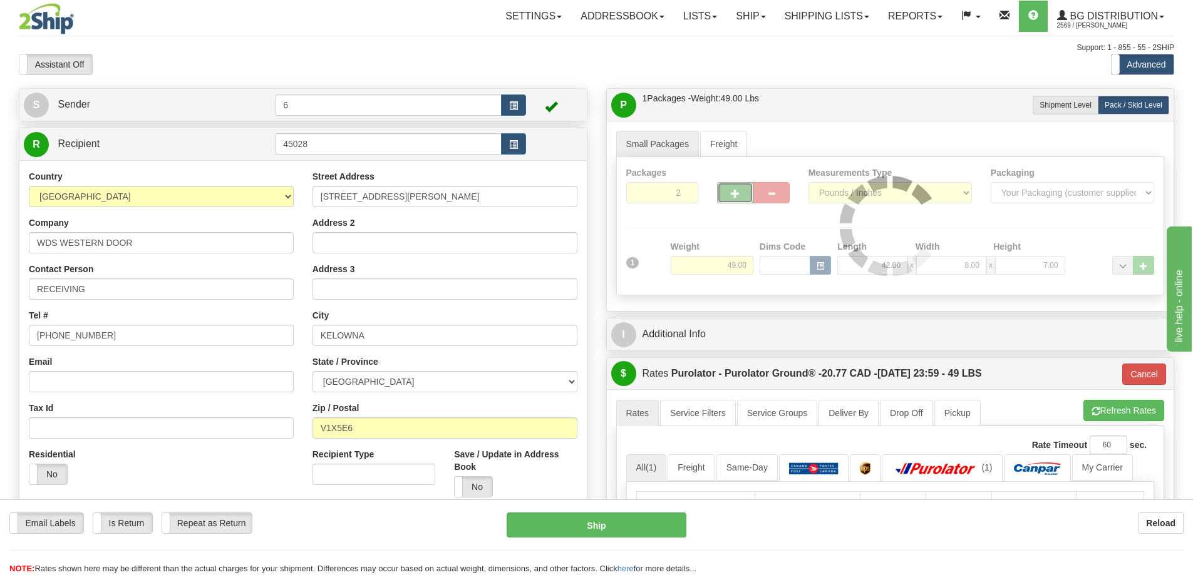
type input "260"
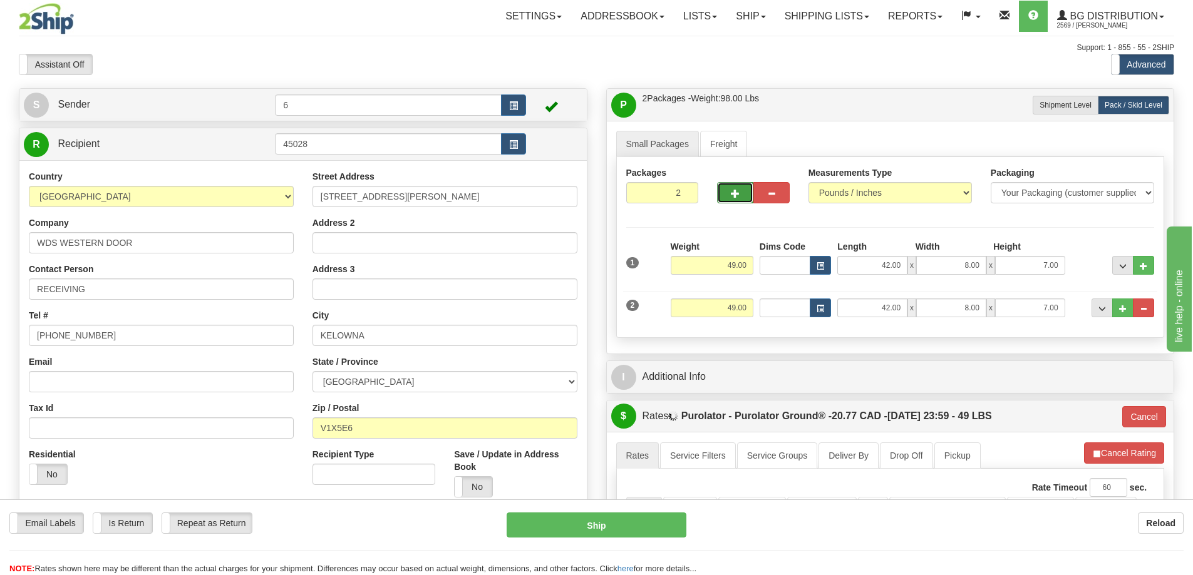
click at [741, 193] on button "button" at bounding box center [735, 192] width 36 height 21
type input "3"
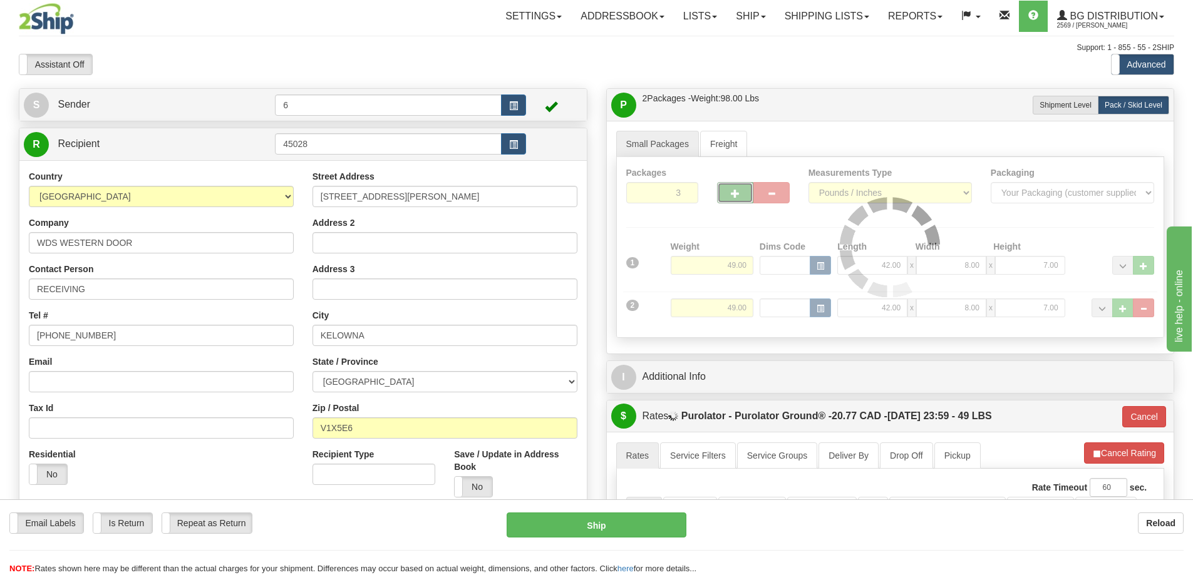
type input "260"
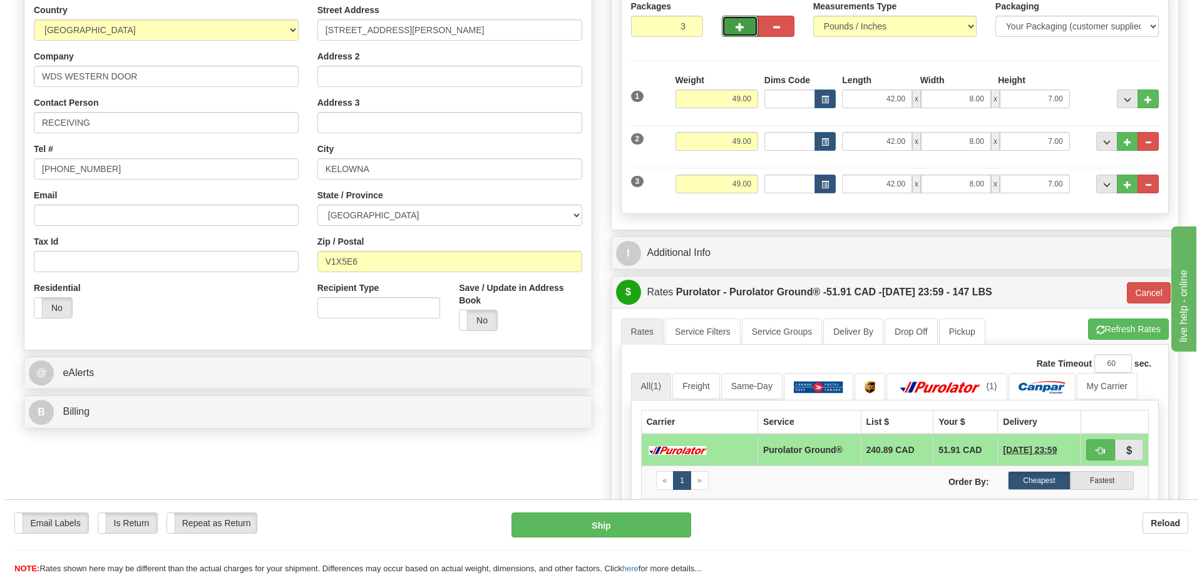
scroll to position [188, 0]
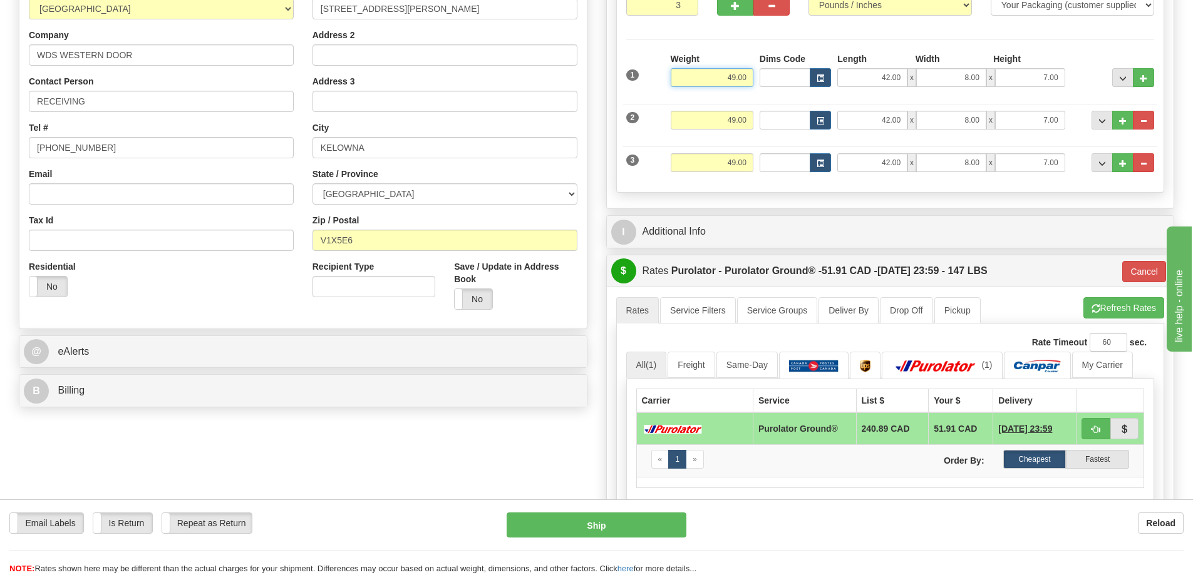
click at [727, 83] on input "49.00" at bounding box center [711, 77] width 83 height 19
type input "39.00"
type input "260"
click at [729, 123] on input "49.00" at bounding box center [711, 120] width 83 height 19
type input "39.00"
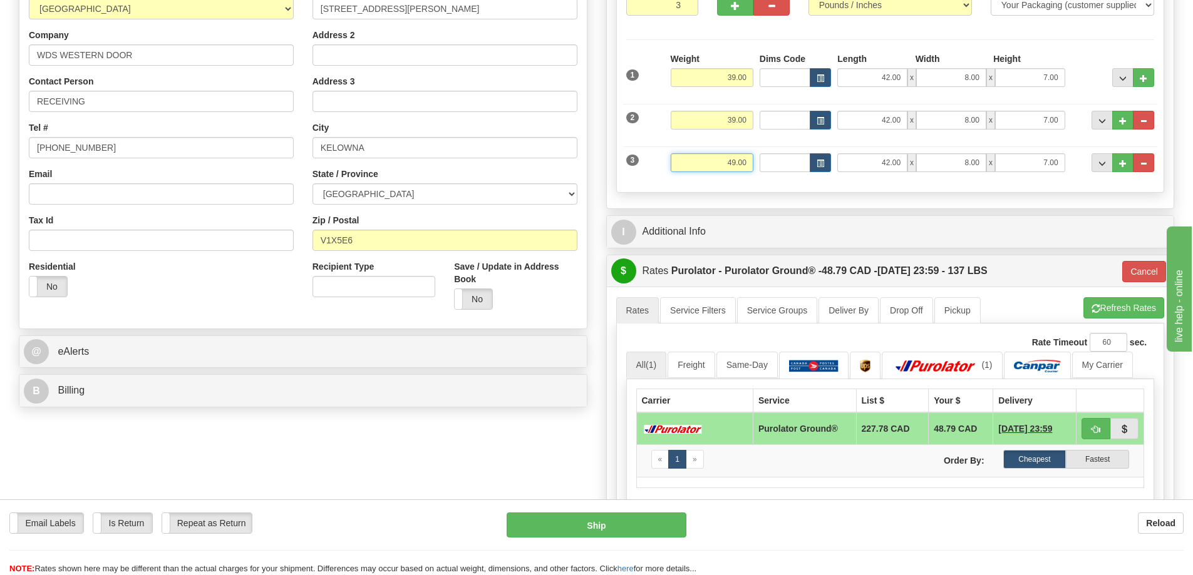
type input "260"
click at [729, 163] on input "49.00" at bounding box center [711, 162] width 83 height 19
type input "39.00"
type input "260"
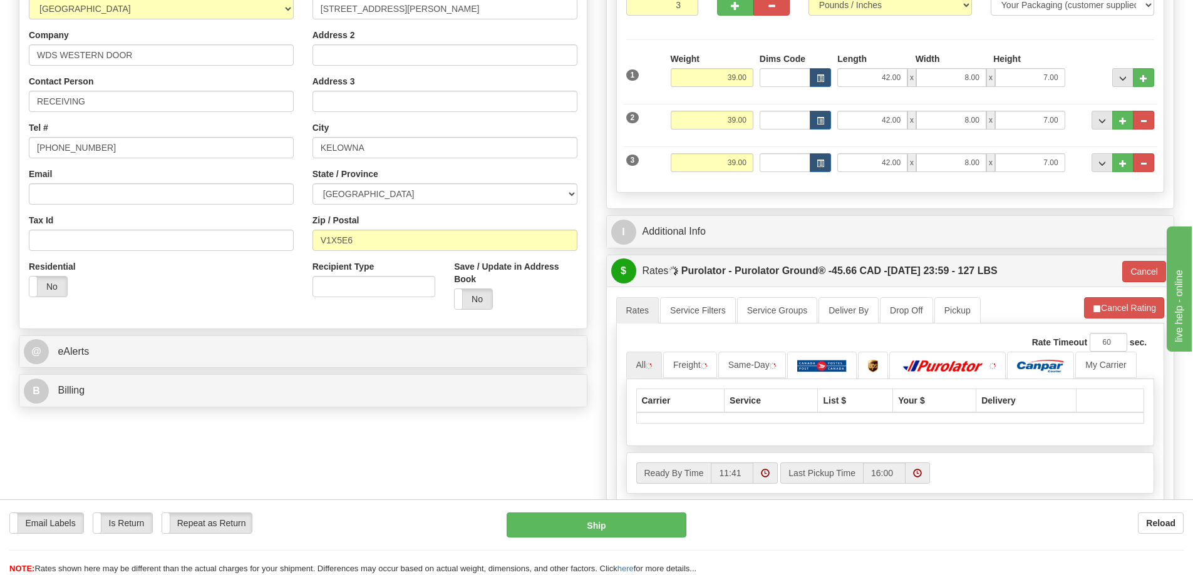
drag, startPoint x: 1092, startPoint y: 428, endPoint x: 1091, endPoint y: 409, distance: 18.2
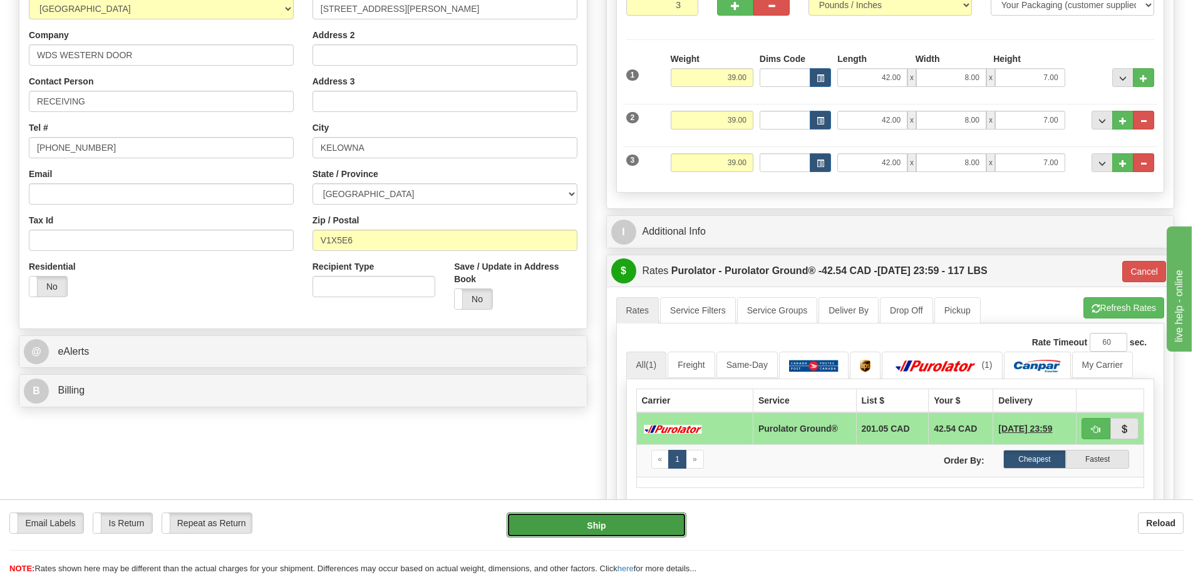
click at [662, 521] on button "Ship" at bounding box center [596, 525] width 180 height 25
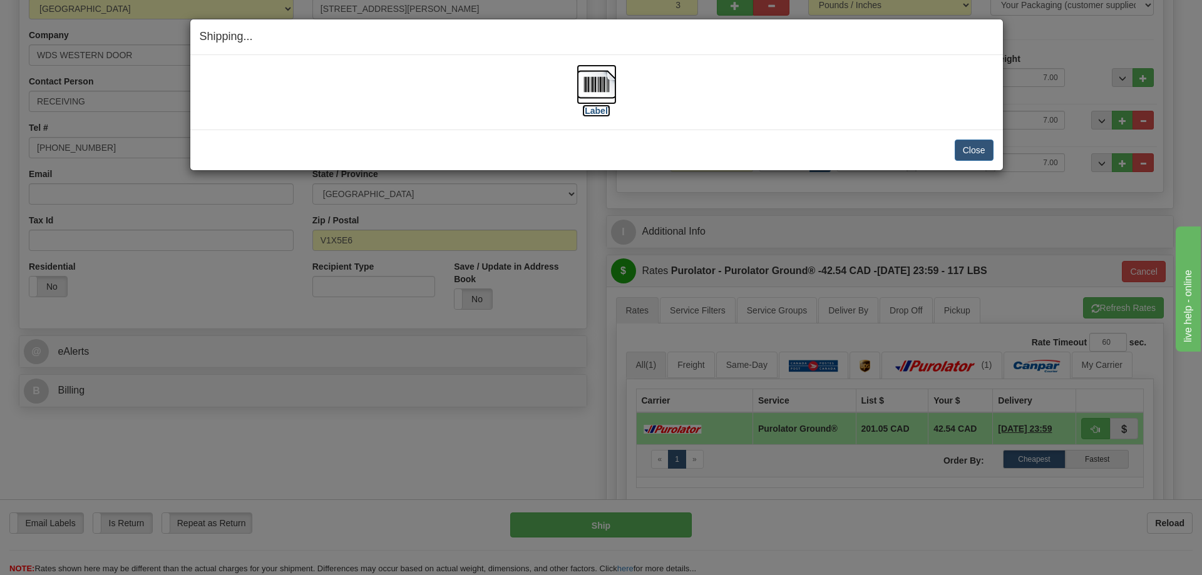
click at [607, 100] on img at bounding box center [597, 84] width 40 height 40
click at [977, 149] on button "Close" at bounding box center [974, 150] width 39 height 21
